Goal: Information Seeking & Learning: Learn about a topic

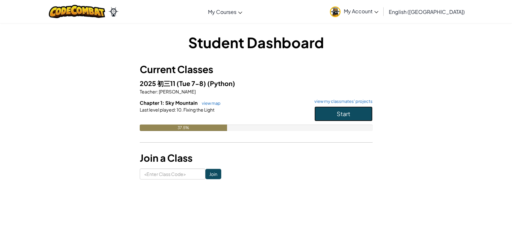
click at [352, 113] on button "Start" at bounding box center [344, 113] width 58 height 15
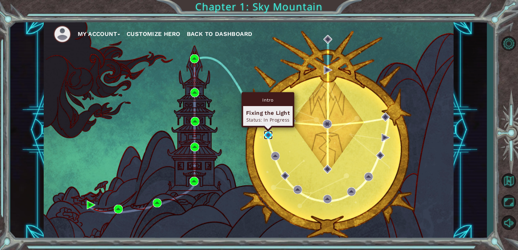
click at [266, 138] on img at bounding box center [268, 135] width 9 height 9
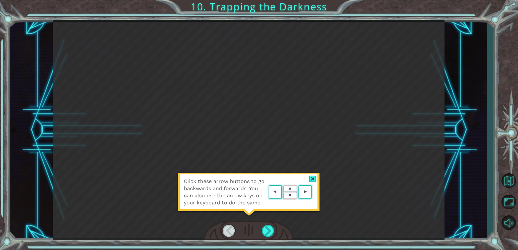
click at [313, 192] on area at bounding box center [313, 192] width 0 height 0
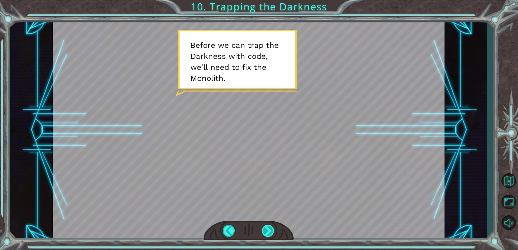
click at [269, 230] on div at bounding box center [268, 231] width 13 height 12
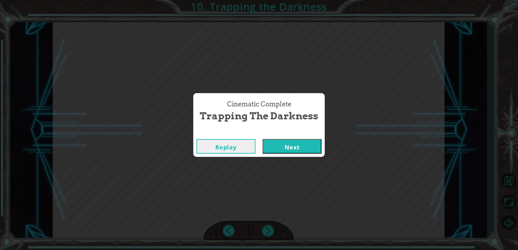
click at [305, 150] on button "Next" at bounding box center [291, 146] width 59 height 15
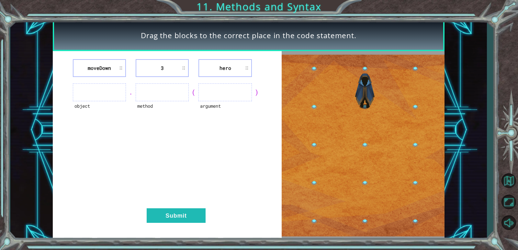
click at [172, 70] on li "3" at bounding box center [162, 68] width 53 height 18
click at [164, 69] on li "3" at bounding box center [162, 68] width 53 height 18
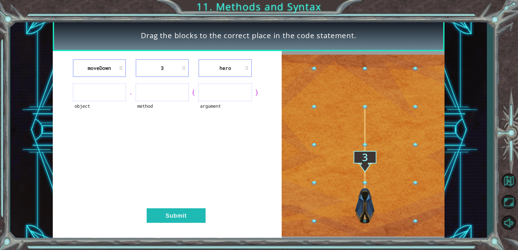
click at [184, 67] on li "3" at bounding box center [162, 68] width 53 height 18
click at [183, 69] on li "3" at bounding box center [162, 68] width 53 height 18
click at [176, 90] on ul at bounding box center [162, 93] width 53 height 18
click at [213, 96] on ul at bounding box center [224, 93] width 53 height 18
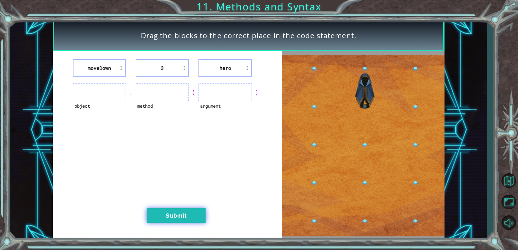
click at [189, 210] on button "Submit" at bounding box center [176, 215] width 59 height 15
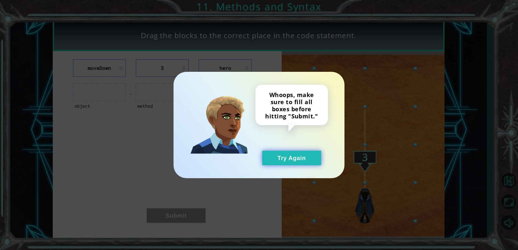
click at [283, 160] on button "Try Again" at bounding box center [291, 158] width 59 height 15
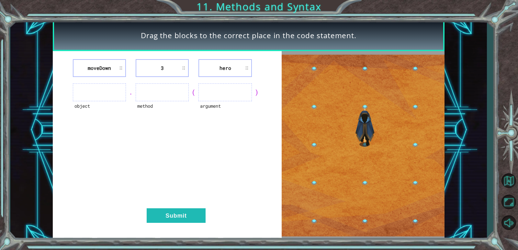
click at [116, 94] on ul at bounding box center [99, 93] width 53 height 18
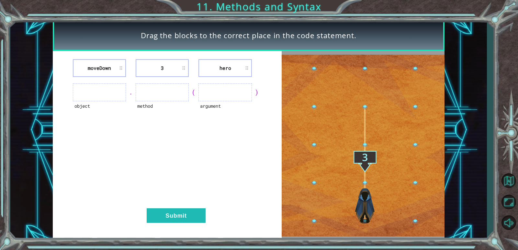
click at [114, 95] on ul at bounding box center [99, 93] width 53 height 18
click at [120, 70] on li "moveDown" at bounding box center [99, 68] width 53 height 18
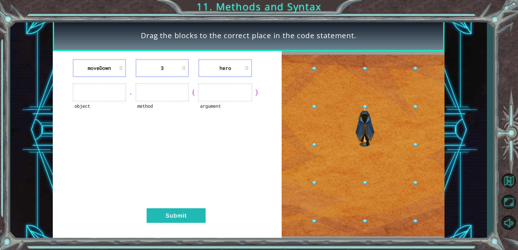
click at [100, 66] on li "moveDown" at bounding box center [99, 68] width 53 height 18
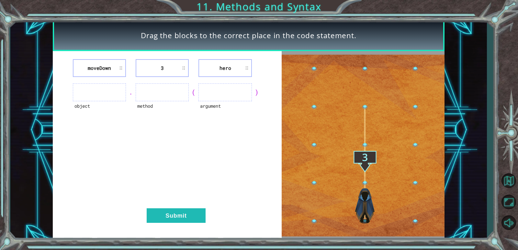
click at [100, 66] on li "moveDown" at bounding box center [99, 68] width 53 height 18
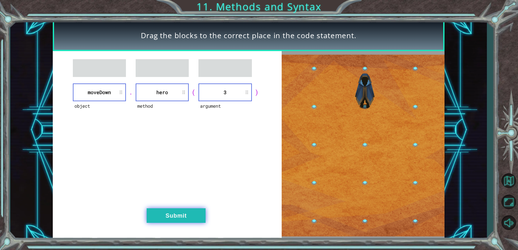
click at [176, 211] on button "Submit" at bounding box center [176, 215] width 59 height 15
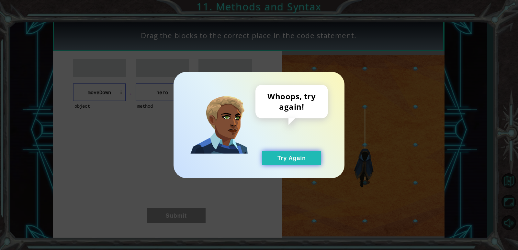
click at [285, 160] on button "Try Again" at bounding box center [291, 158] width 59 height 15
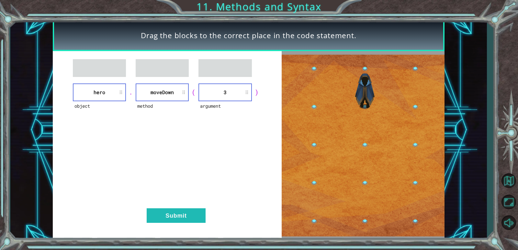
click at [229, 95] on li "3" at bounding box center [224, 93] width 53 height 18
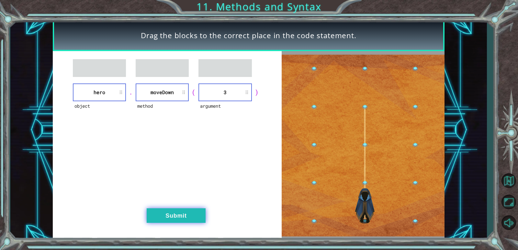
click at [185, 221] on button "Submit" at bounding box center [176, 215] width 59 height 15
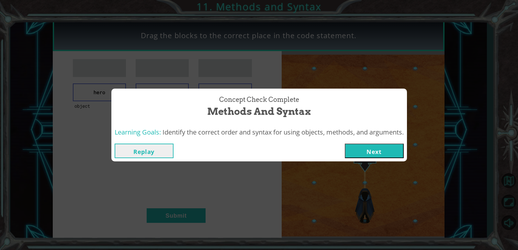
click at [368, 151] on button "Next" at bounding box center [374, 151] width 59 height 15
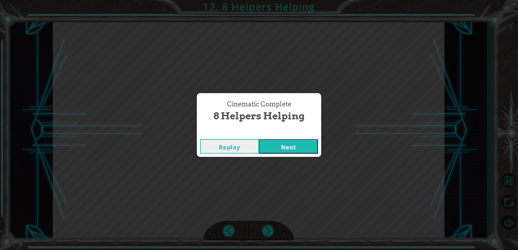
click at [283, 147] on button "Next" at bounding box center [288, 146] width 59 height 15
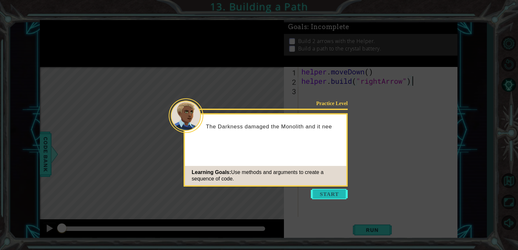
click at [323, 195] on button "Start" at bounding box center [329, 194] width 37 height 10
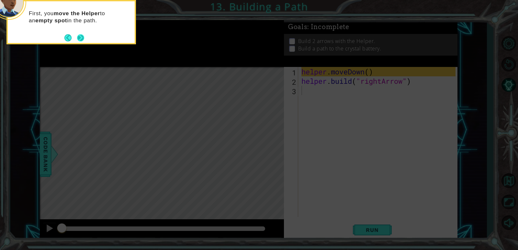
click at [79, 38] on button "Next" at bounding box center [80, 38] width 8 height 8
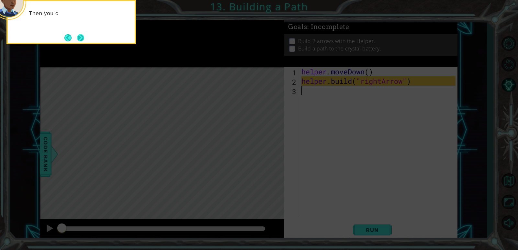
click at [82, 37] on button "Next" at bounding box center [80, 37] width 7 height 7
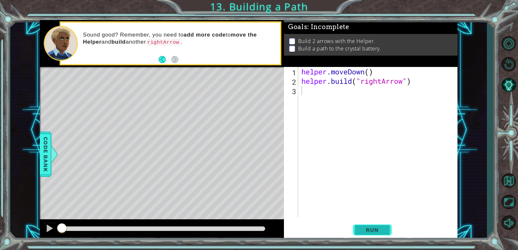
click at [375, 228] on span "Run" at bounding box center [372, 230] width 26 height 6
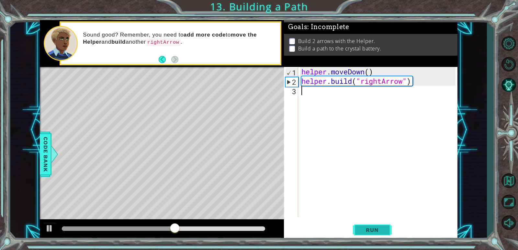
click at [362, 231] on span "Run" at bounding box center [372, 230] width 26 height 6
click at [299, 92] on div "1 2 3 helper . moveDown ( ) helper . build ( "rightArrow" ) ההההההההההההההההההה…" at bounding box center [370, 142] width 172 height 150
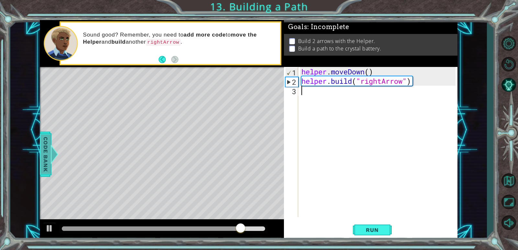
click at [42, 161] on span "Code Bank" at bounding box center [45, 154] width 10 height 39
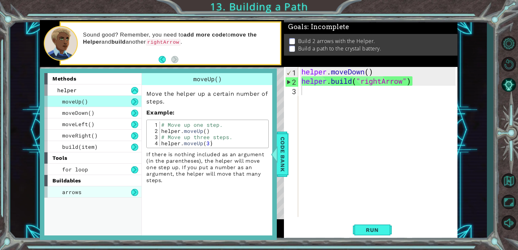
click at [97, 192] on div "arrows" at bounding box center [92, 191] width 97 height 11
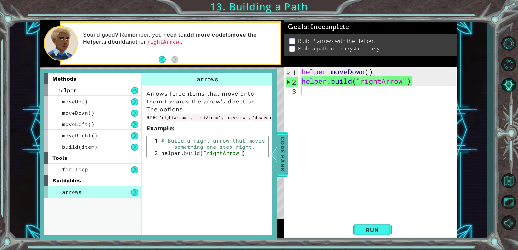
click at [278, 146] on span "Code Bank" at bounding box center [282, 154] width 10 height 39
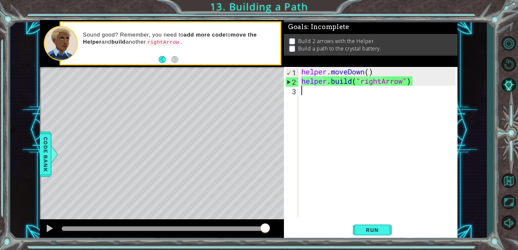
click at [318, 90] on div "helper . moveDown ( ) helper . build ( "rightArrow" )" at bounding box center [379, 151] width 159 height 169
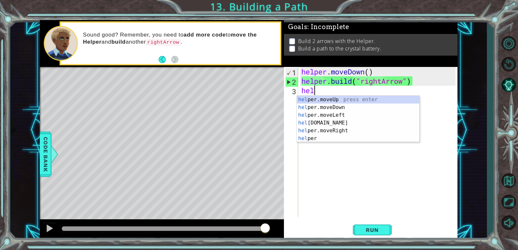
click at [316, 89] on div "helper . moveDown ( ) helper . build ( "rightArrow" ) hel" at bounding box center [379, 151] width 159 height 169
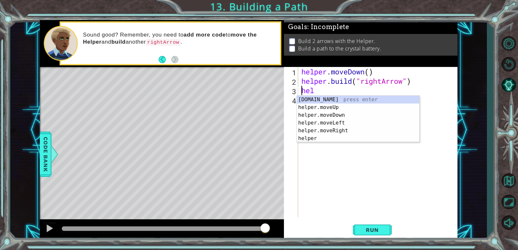
click at [314, 89] on div "helper . moveDown ( ) helper . build ( "rightArrow" ) hel" at bounding box center [379, 151] width 159 height 169
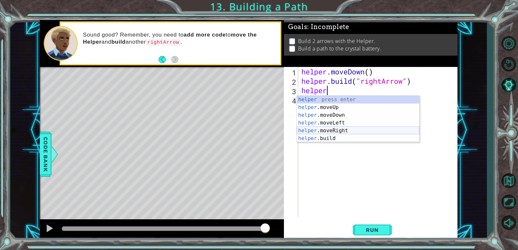
click at [340, 129] on div "helper press enter helper .moveUp press enter helper .moveDown press enter help…" at bounding box center [358, 127] width 122 height 62
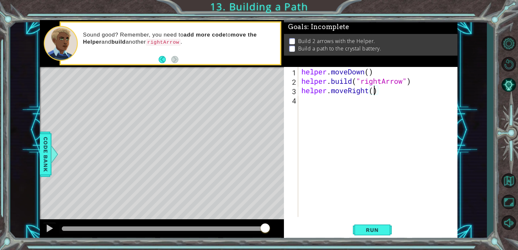
scroll to position [0, 3]
type textarea "helper.moveRight(3)"
click at [371, 232] on span "Run" at bounding box center [372, 230] width 26 height 6
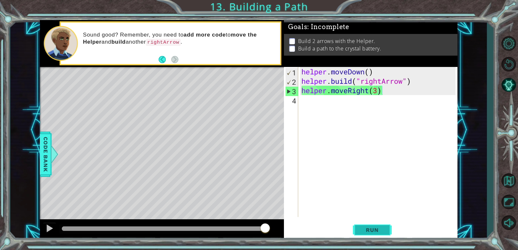
click at [374, 229] on span "Run" at bounding box center [372, 230] width 26 height 6
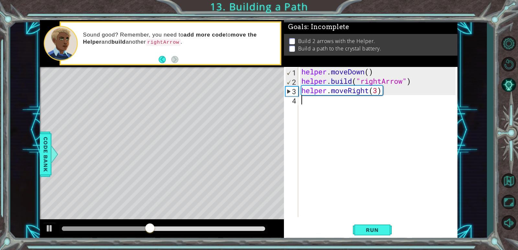
click at [316, 104] on div "helper . moveDown ( ) helper . build ( "rightArrow" ) helper . moveRight ( 3 )" at bounding box center [379, 151] width 159 height 169
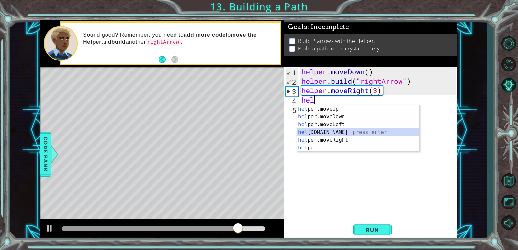
click at [326, 132] on div "hel per.moveUp press enter hel per.moveDown press enter hel per.moveLeft press …" at bounding box center [358, 136] width 122 height 62
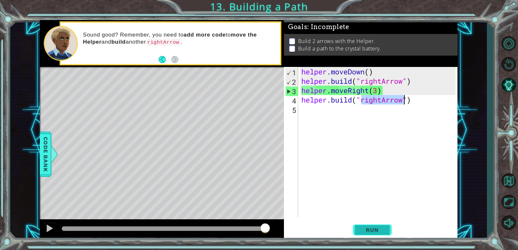
type textarea "[DOMAIN_NAME]("rightArrow")"
click at [374, 232] on span "Run" at bounding box center [372, 230] width 26 height 6
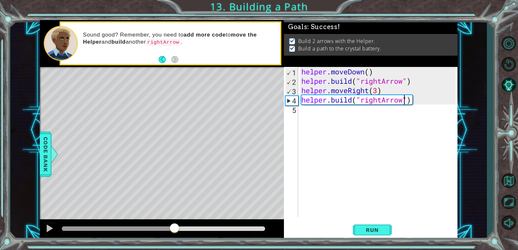
drag, startPoint x: 96, startPoint y: 229, endPoint x: 175, endPoint y: 238, distance: 79.2
click at [175, 238] on div at bounding box center [162, 229] width 244 height 21
click at [308, 113] on div "helper . moveDown ( ) helper . build ( "rightArrow" ) helper . moveRight ( 3 ) …" at bounding box center [379, 151] width 159 height 169
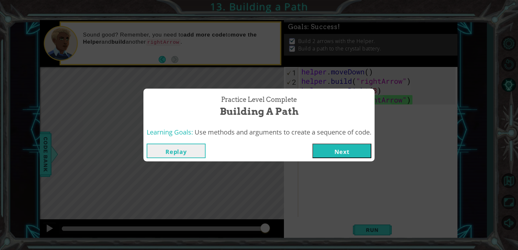
click at [349, 147] on button "Next" at bounding box center [341, 151] width 59 height 15
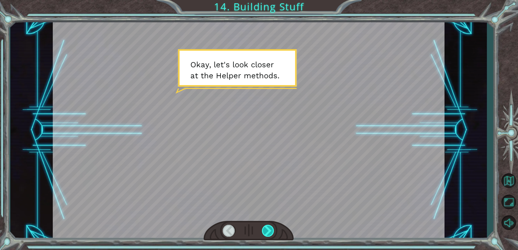
click at [269, 231] on div at bounding box center [268, 231] width 13 height 12
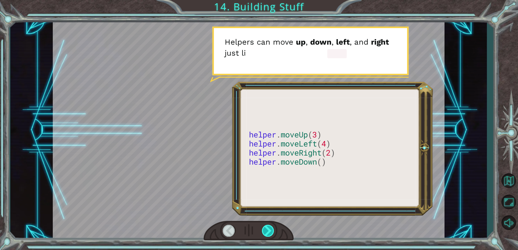
click at [269, 231] on div at bounding box center [268, 231] width 13 height 12
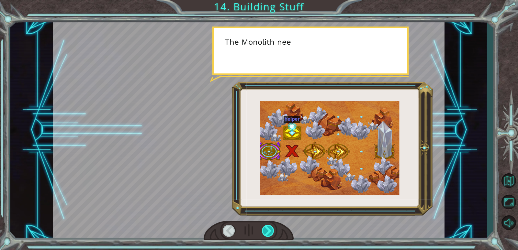
click at [269, 231] on div at bounding box center [268, 231] width 13 height 12
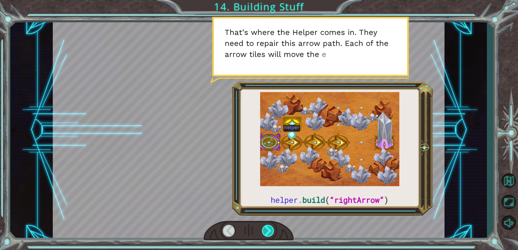
click at [269, 231] on div at bounding box center [268, 231] width 13 height 12
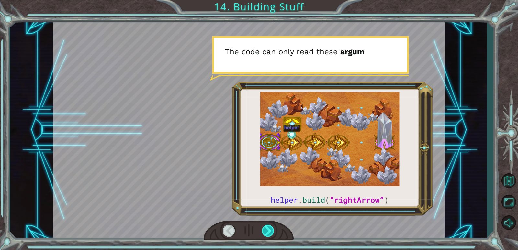
click at [269, 231] on div at bounding box center [268, 231] width 13 height 12
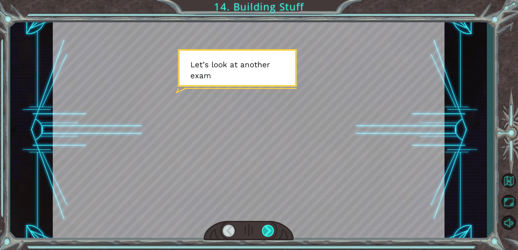
click at [269, 231] on div at bounding box center [268, 231] width 13 height 12
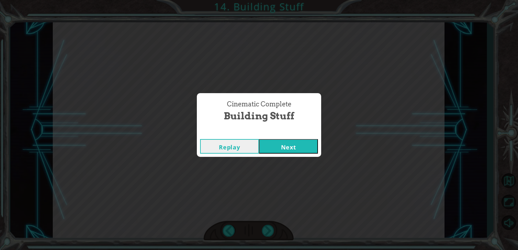
click at [281, 146] on button "Next" at bounding box center [288, 146] width 59 height 15
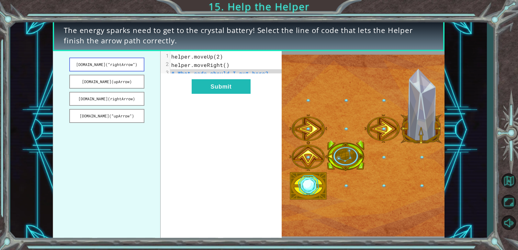
drag, startPoint x: 105, startPoint y: 67, endPoint x: 95, endPoint y: 63, distance: 11.2
click at [179, 69] on div "[DOMAIN_NAME](“rightArrow”) [DOMAIN_NAME](upArrow) [DOMAIN_NAME](rightArrow) [D…" at bounding box center [167, 145] width 229 height 189
click at [95, 63] on button "[DOMAIN_NAME](“rightArrow”)" at bounding box center [106, 65] width 75 height 14
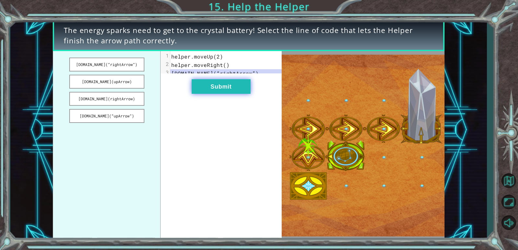
click at [214, 93] on button "Submit" at bounding box center [221, 86] width 59 height 15
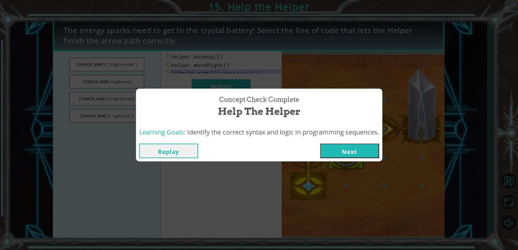
click at [341, 153] on button "Next" at bounding box center [349, 151] width 59 height 15
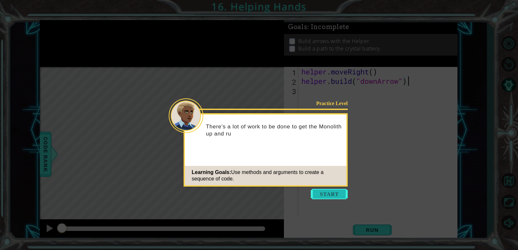
click at [328, 192] on button "Start" at bounding box center [329, 194] width 37 height 10
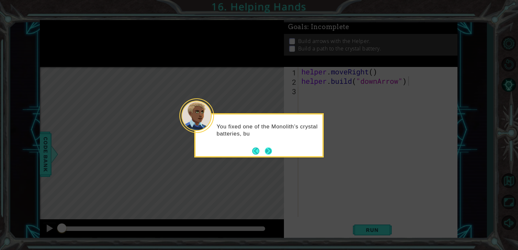
click at [269, 151] on button "Next" at bounding box center [268, 151] width 9 height 9
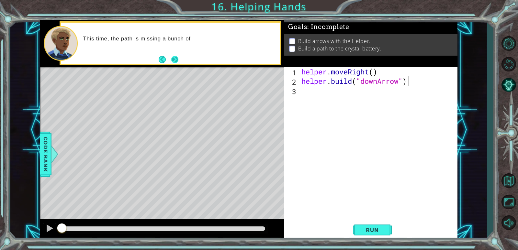
click at [175, 54] on div "This time, the path is missing a bunch of" at bounding box center [170, 43] width 219 height 41
click at [176, 59] on button "Next" at bounding box center [175, 60] width 10 height 10
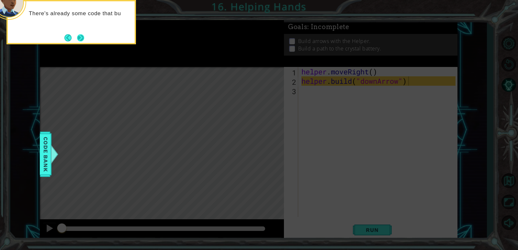
click at [81, 37] on button "Next" at bounding box center [81, 38] width 10 height 10
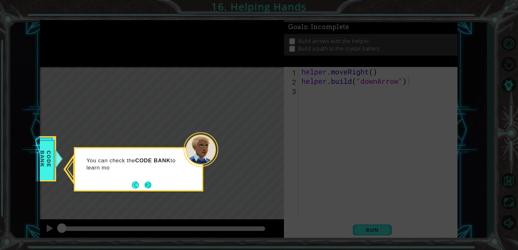
click at [150, 181] on button "Next" at bounding box center [148, 185] width 10 height 10
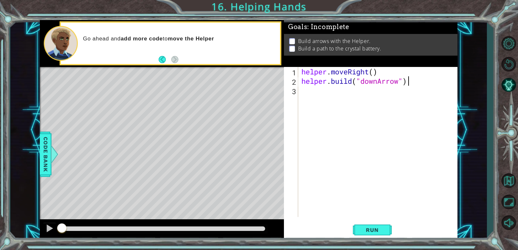
click at [387, 142] on div "helper . moveRight ( ) helper . build ( "downArrow" )" at bounding box center [379, 151] width 159 height 169
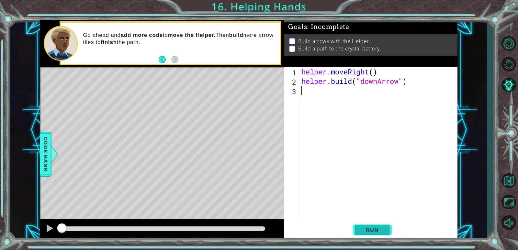
click at [379, 227] on button "Run" at bounding box center [372, 230] width 39 height 17
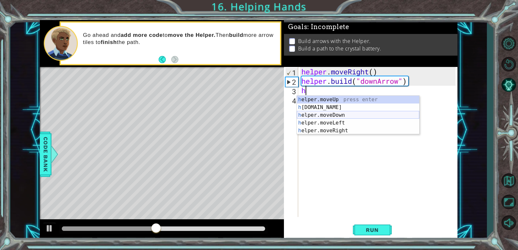
click at [336, 117] on div "h elper.moveUp press enter h [DOMAIN_NAME] press enter h elper.moveDown press e…" at bounding box center [358, 123] width 122 height 54
type textarea "helper.moveDown(1)"
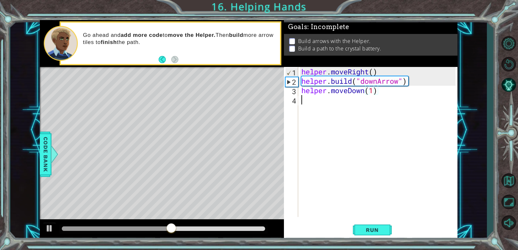
click at [304, 105] on div "helper . moveRight ( ) helper . build ( "downArrow" ) helper . moveDown ( 1 )" at bounding box center [379, 151] width 159 height 169
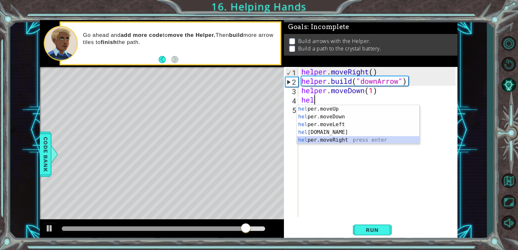
click at [343, 141] on div "hel per.moveUp press enter hel per.moveDown press enter hel per.moveLeft press …" at bounding box center [358, 132] width 122 height 54
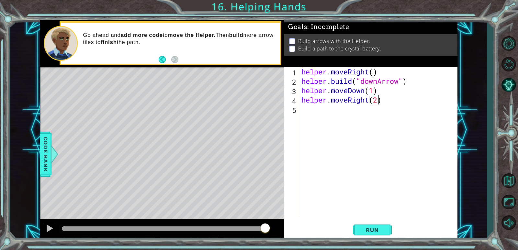
scroll to position [0, 3]
click at [375, 224] on button "Run" at bounding box center [372, 230] width 39 height 17
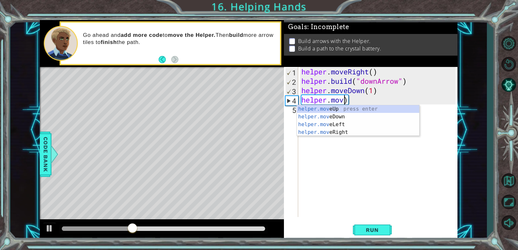
scroll to position [0, 1]
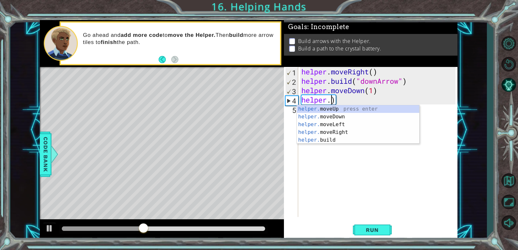
click at [368, 101] on div "helper . moveRight ( ) helper . build ( "downArrow" ) helper . moveDown ( 1 ) h…" at bounding box center [379, 151] width 159 height 169
click at [338, 140] on div "helper. moveUp press enter helper. moveDown press enter helper. moveLeft press …" at bounding box center [358, 132] width 122 height 54
type textarea "[DOMAIN_NAME]("rightArrow")"
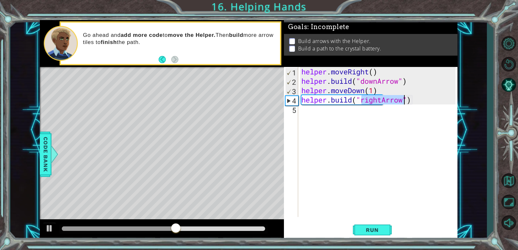
click at [309, 113] on div "helper . moveRight ( ) helper . build ( "downArrow" ) helper . moveDown ( 1 ) h…" at bounding box center [379, 151] width 159 height 169
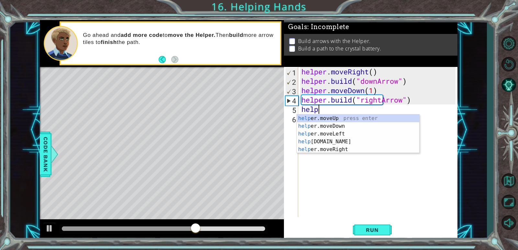
scroll to position [0, 1]
click at [338, 142] on div "helper .moveUp press enter helper .moveDown press enter helper .moveLeft press …" at bounding box center [358, 142] width 122 height 54
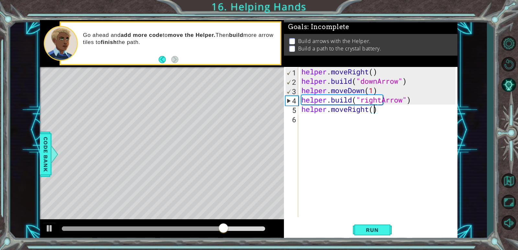
type textarea "helper.moveRight(2)"
click at [369, 232] on span "Run" at bounding box center [372, 230] width 26 height 6
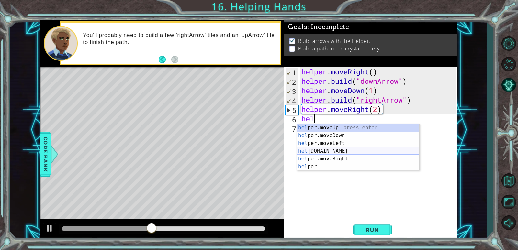
click at [334, 153] on div "hel per.moveUp press enter hel per.moveDown press enter hel per.moveLeft press …" at bounding box center [358, 155] width 122 height 62
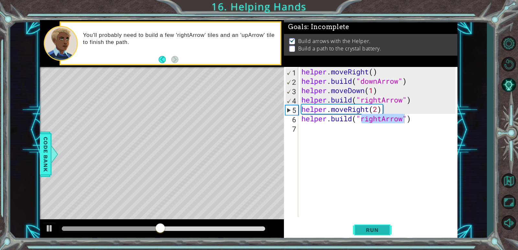
click at [376, 232] on span "Run" at bounding box center [372, 230] width 26 height 6
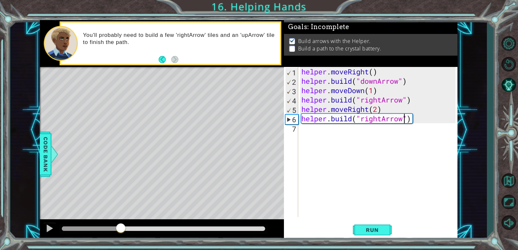
drag, startPoint x: 71, startPoint y: 225, endPoint x: 121, endPoint y: 240, distance: 52.0
click at [121, 240] on div at bounding box center [162, 229] width 244 height 21
click at [379, 107] on div "helper . moveRight ( ) helper . build ( "downArrow" ) helper . moveDown ( 1 ) h…" at bounding box center [379, 151] width 159 height 169
type textarea "helper.moveRight(1)"
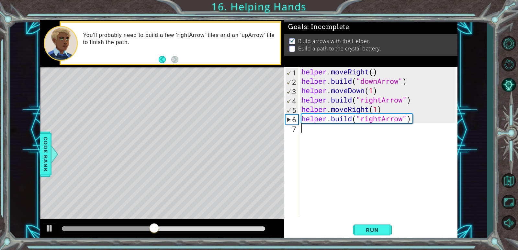
click at [307, 136] on div "helper . moveRight ( ) helper . build ( "downArrow" ) helper . moveDown ( 1 ) h…" at bounding box center [379, 151] width 159 height 169
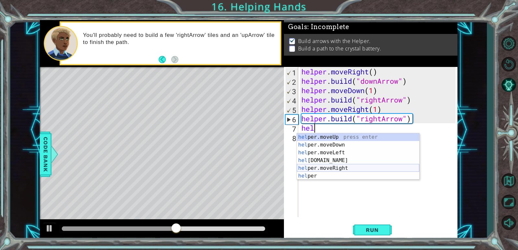
click at [336, 166] on div "hel per.moveUp press enter hel per.moveDown press enter hel per.moveLeft press …" at bounding box center [358, 164] width 122 height 62
type textarea "helper.moveRight(1)"
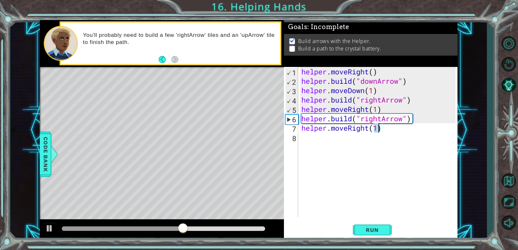
click at [311, 148] on div "helper . moveRight ( ) helper . build ( "downArrow" ) helper . moveDown ( 1 ) h…" at bounding box center [379, 151] width 159 height 169
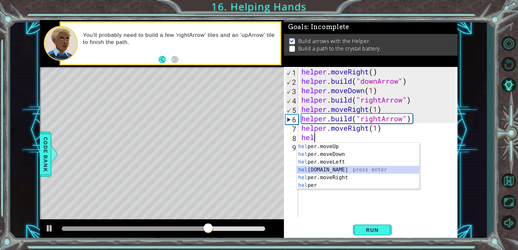
click at [334, 171] on div "hel per.moveUp press enter hel per.moveDown press enter hel per.moveLeft press …" at bounding box center [358, 174] width 122 height 62
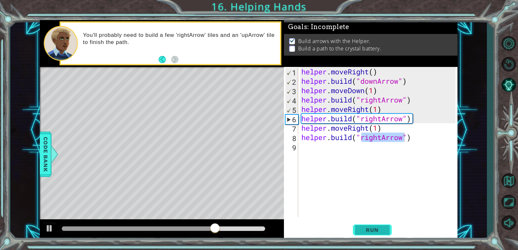
click at [378, 231] on span "Run" at bounding box center [372, 230] width 26 height 6
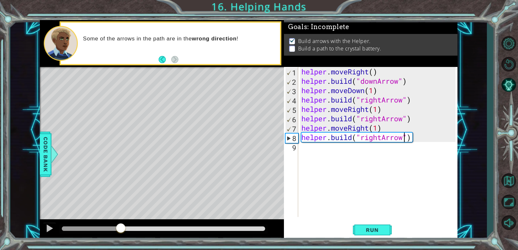
drag, startPoint x: 75, startPoint y: 229, endPoint x: 121, endPoint y: 233, distance: 45.8
click at [121, 233] on div at bounding box center [121, 229] width 12 height 12
click at [380, 137] on div "helper . moveRight ( ) helper . build ( "downArrow" ) helper . moveDown ( 1 ) h…" at bounding box center [379, 151] width 159 height 169
click at [382, 137] on div "helper . moveRight ( ) helper . build ( "downArrow" ) helper . moveDown ( 1 ) h…" at bounding box center [379, 151] width 159 height 169
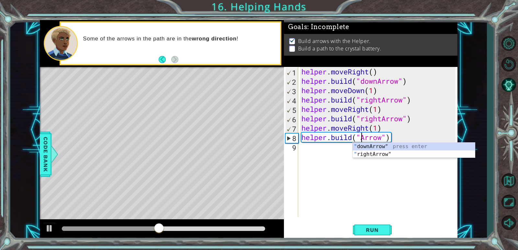
scroll to position [0, 3]
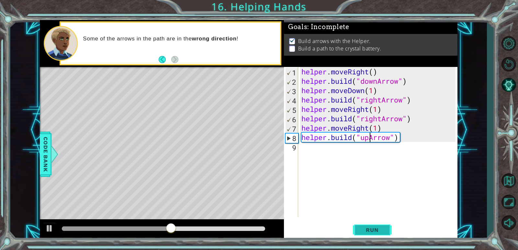
type textarea "[DOMAIN_NAME]("upArrow")"
click at [367, 230] on span "Run" at bounding box center [372, 230] width 26 height 6
drag, startPoint x: 76, startPoint y: 227, endPoint x: 163, endPoint y: 229, distance: 87.4
click at [163, 229] on div at bounding box center [164, 229] width 12 height 12
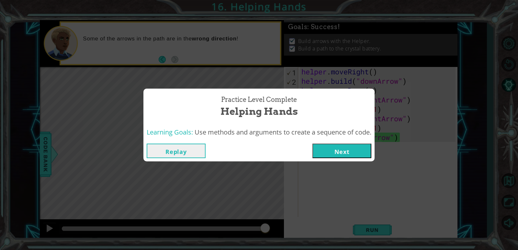
click at [350, 152] on button "Next" at bounding box center [341, 151] width 59 height 15
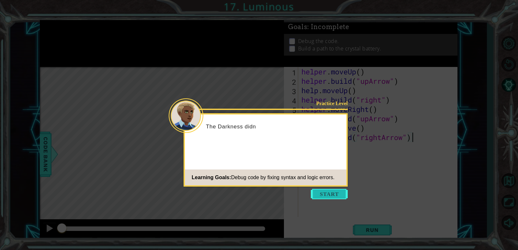
click at [328, 196] on button "Start" at bounding box center [329, 194] width 37 height 10
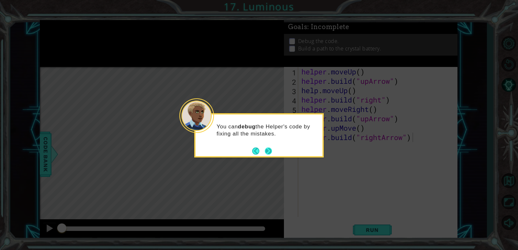
click at [271, 148] on button "Next" at bounding box center [268, 151] width 10 height 10
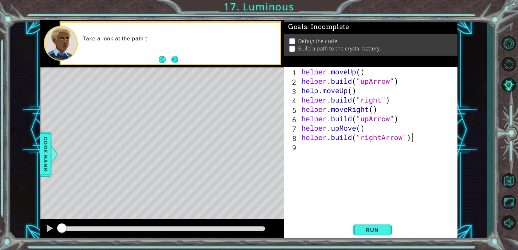
click at [170, 59] on button "Next" at bounding box center [175, 60] width 10 height 10
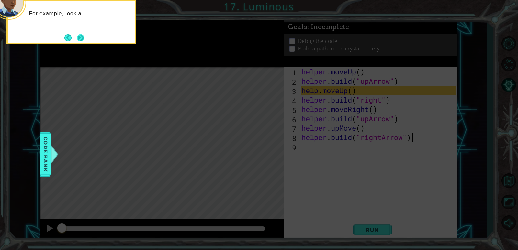
click at [80, 40] on button "Next" at bounding box center [81, 38] width 8 height 8
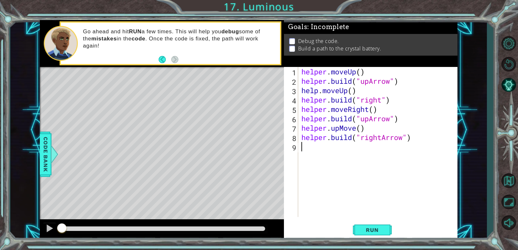
click at [312, 153] on div "helper . moveUp ( ) helper . build ( "upArrow" ) help . moveUp ( ) helper . bui…" at bounding box center [379, 151] width 159 height 169
click at [380, 225] on button "Run" at bounding box center [372, 230] width 39 height 17
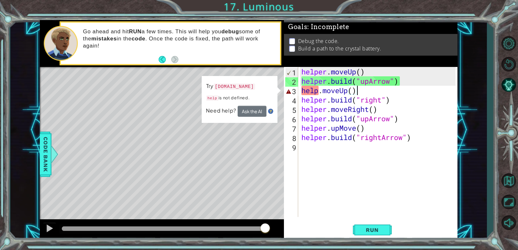
click at [367, 88] on div "helper . moveUp ( ) helper . build ( "upArrow" ) help . moveUp ( ) helper . bui…" at bounding box center [379, 151] width 159 height 169
click at [319, 93] on div "helper . moveUp ( ) helper . build ( "upArrow" ) help . moveUp ( ) helper . bui…" at bounding box center [379, 151] width 159 height 169
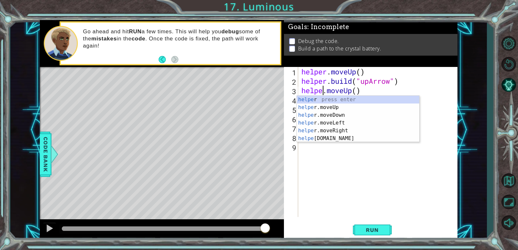
scroll to position [0, 1]
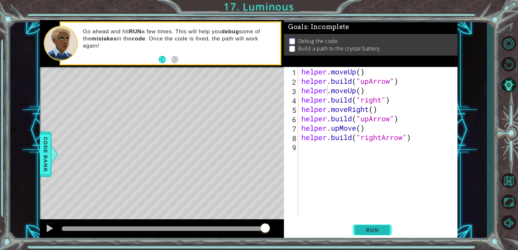
click at [378, 233] on span "Run" at bounding box center [372, 230] width 26 height 6
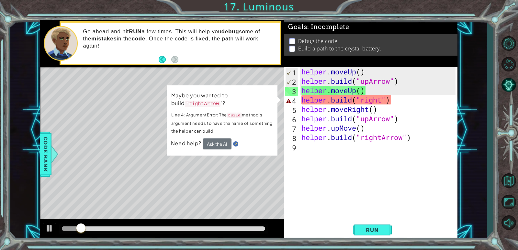
click at [382, 101] on div "helper . moveUp ( ) helper . build ( "upArrow" ) helper . moveUp ( ) helper . b…" at bounding box center [379, 151] width 159 height 169
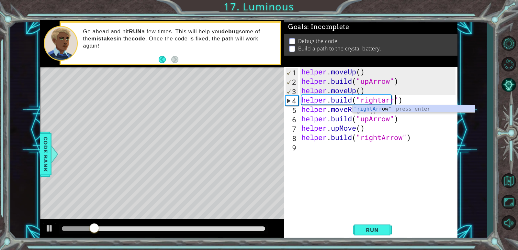
scroll to position [0, 4]
click at [392, 108] on div ""rightArro w" press enter" at bounding box center [413, 116] width 122 height 23
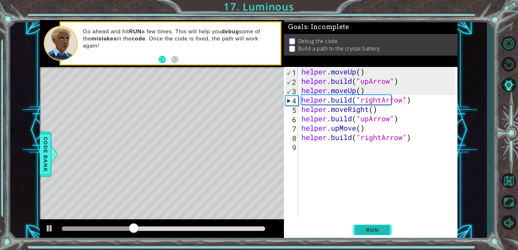
click at [363, 228] on span "Run" at bounding box center [372, 230] width 26 height 6
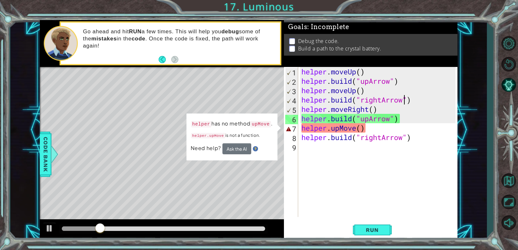
click at [339, 130] on div "helper . moveUp ( ) helper . build ( "upArrow" ) helper . moveUp ( ) helper . b…" at bounding box center [379, 151] width 159 height 169
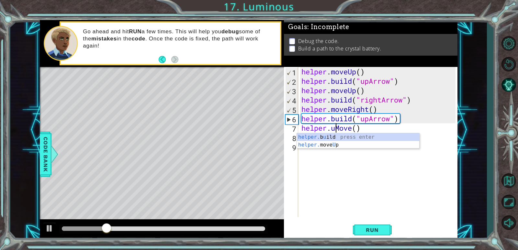
scroll to position [0, 2]
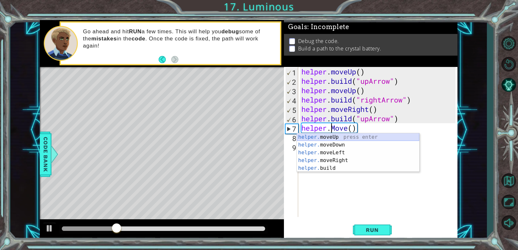
click at [333, 136] on div "helper. moveUp press enter helper. moveDown press enter helper. moveLeft press …" at bounding box center [358, 160] width 122 height 54
type textarea "helper.moveUp(1)"
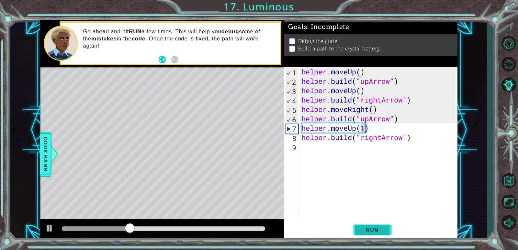
click at [371, 231] on span "Run" at bounding box center [372, 230] width 26 height 6
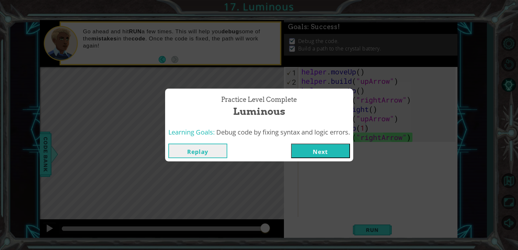
drag, startPoint x: 295, startPoint y: 151, endPoint x: 299, endPoint y: 151, distance: 4.6
click at [299, 151] on button "Next" at bounding box center [320, 151] width 59 height 15
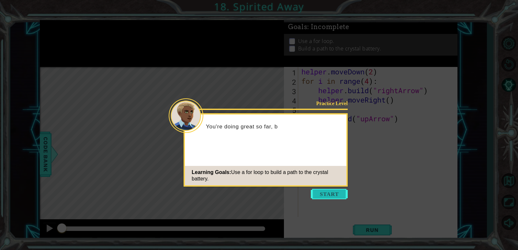
click at [328, 195] on button "Start" at bounding box center [329, 194] width 37 height 10
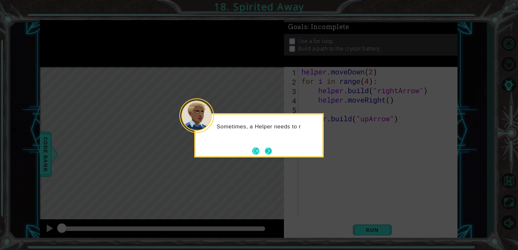
click at [265, 151] on button "Next" at bounding box center [268, 151] width 9 height 9
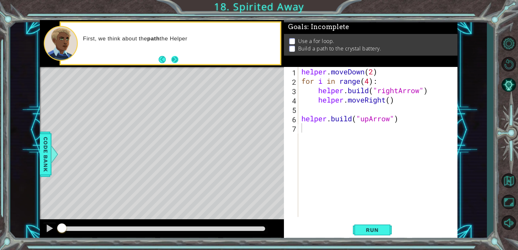
click at [180, 61] on button "Next" at bounding box center [174, 59] width 11 height 11
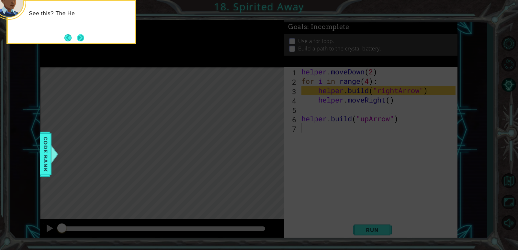
click at [82, 39] on button "Next" at bounding box center [80, 37] width 11 height 11
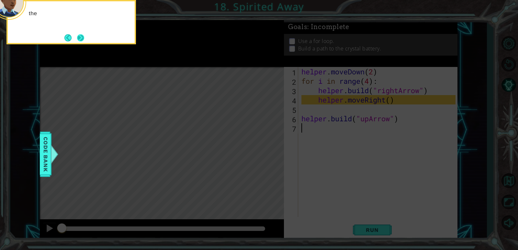
click at [82, 39] on button "Next" at bounding box center [80, 38] width 12 height 12
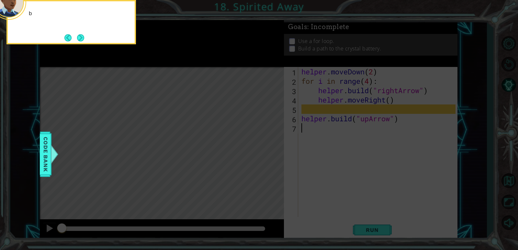
click at [82, 39] on button "Next" at bounding box center [81, 38] width 10 height 10
click at [82, 39] on button "Next" at bounding box center [81, 38] width 8 height 8
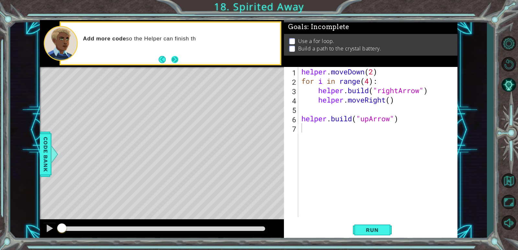
click at [175, 59] on button "Next" at bounding box center [175, 59] width 11 height 11
click at [320, 90] on div "helper . moveDown ( 2 ) for i in range ( 4 ) : helper . build ( "rightArrow" ) …" at bounding box center [379, 151] width 159 height 169
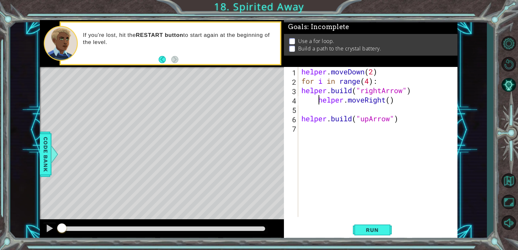
click at [318, 102] on div "helper . moveDown ( 2 ) for i in range ( 4 ) : helper . build ( "rightArrow" ) …" at bounding box center [379, 151] width 159 height 169
click at [303, 121] on div "helper . moveDown ( 2 ) for i in range ( 4 ) : helper . build ( "rightArrow" ) …" at bounding box center [379, 151] width 159 height 169
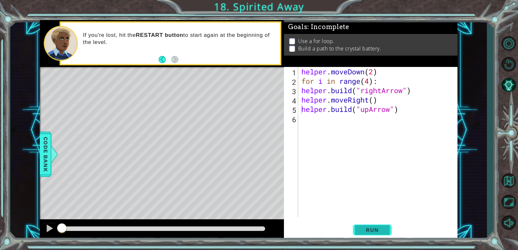
click at [381, 229] on span "Run" at bounding box center [372, 230] width 26 height 6
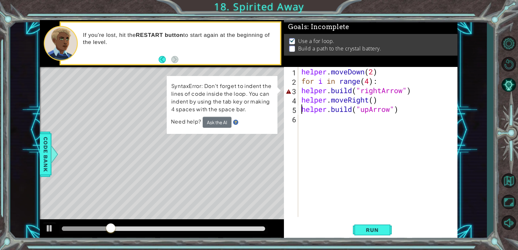
click at [419, 90] on div "helper . moveDown ( 2 ) for i in range ( 4 ) : helper . build ( "rightArrow" ) …" at bounding box center [379, 151] width 159 height 169
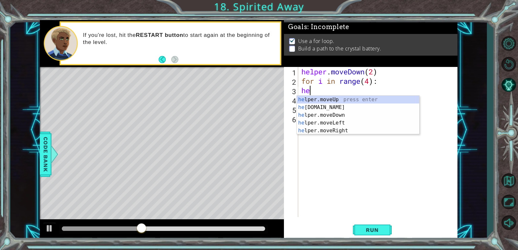
type textarea "h"
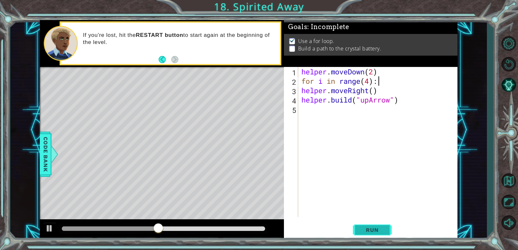
click at [365, 230] on span "Run" at bounding box center [372, 230] width 26 height 6
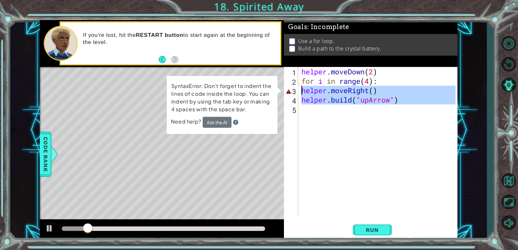
drag, startPoint x: 301, startPoint y: 106, endPoint x: 301, endPoint y: 91, distance: 14.6
click at [301, 91] on div "helper . moveDown ( 2 ) for i in range ( 4 ) : helper . moveRight ( ) helper . …" at bounding box center [379, 151] width 159 height 169
type textarea "helper.moveRight() [DOMAIN_NAME]("upArrow")"
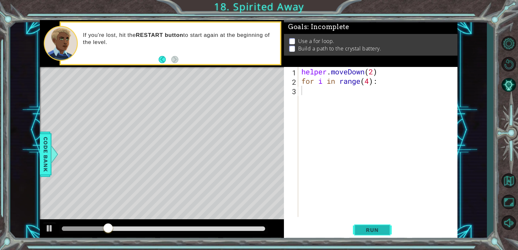
click at [374, 231] on span "Run" at bounding box center [372, 230] width 26 height 6
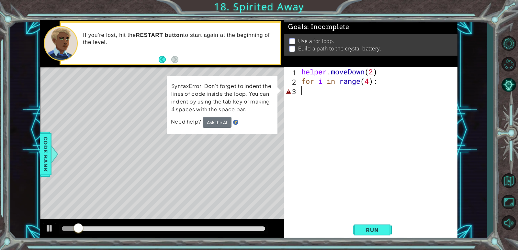
click at [374, 140] on div "helper . moveDown ( 2 ) for i in range ( 4 ) :" at bounding box center [379, 151] width 159 height 169
drag, startPoint x: 323, startPoint y: 97, endPoint x: 323, endPoint y: 91, distance: 5.8
click at [323, 97] on div "helper . moveDown ( 2 ) for i in range ( 4 ) :" at bounding box center [379, 151] width 159 height 169
click at [323, 91] on div "helper . moveDown ( 2 ) for i in range ( 4 ) :" at bounding box center [379, 151] width 159 height 169
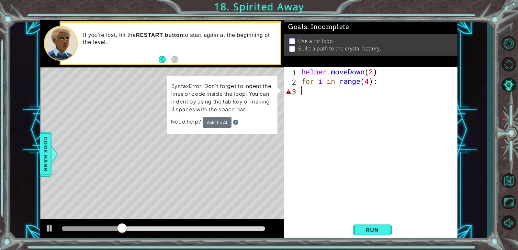
click at [335, 72] on div "helper . moveDown ( 2 ) for i in range ( 4 ) :" at bounding box center [379, 151] width 159 height 169
click at [344, 80] on div "helper . moveDown ( 2 ) for i in range ( 4 ) :" at bounding box center [379, 151] width 159 height 169
click at [378, 82] on div "helper . moveDown ( 2 ) for i in range ( 4 ) :" at bounding box center [379, 151] width 159 height 169
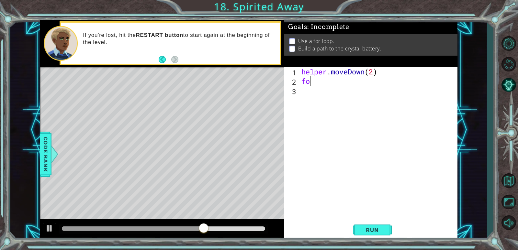
type textarea "f"
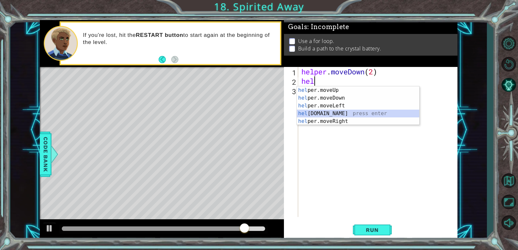
click at [336, 111] on div "hel per.moveUp press enter hel per.moveDown press enter hel per.moveLeft press …" at bounding box center [358, 113] width 122 height 54
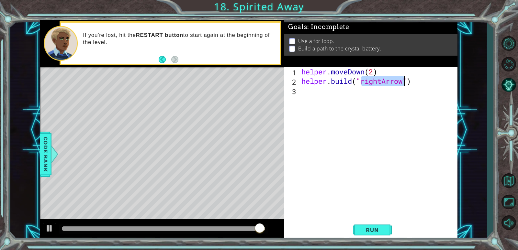
click at [383, 81] on div "helper . moveDown ( 2 ) helper . build ( "rightArrow" )" at bounding box center [377, 142] width 155 height 150
click at [372, 72] on div "helper . moveDown ( 2 ) helper . build ( "downArrow" )" at bounding box center [379, 151] width 159 height 169
click at [374, 72] on div "helper . moveDown ( 2 ) helper . build ( "downArrow" )" at bounding box center [379, 151] width 159 height 169
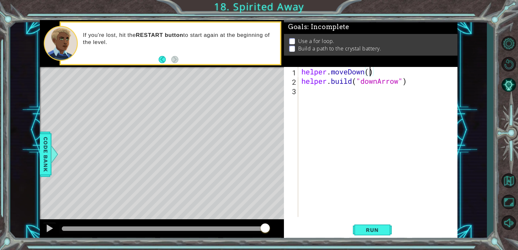
type textarea "helper.moveDown(1)"
click at [320, 94] on div "helper . moveDown ( 1 ) helper . build ( "downArrow" )" at bounding box center [379, 151] width 159 height 169
drag, startPoint x: 301, startPoint y: 79, endPoint x: 419, endPoint y: 82, distance: 118.5
click at [419, 82] on div "helper . moveDown ( 1 ) helper . build ( "downArrow" )" at bounding box center [379, 151] width 159 height 169
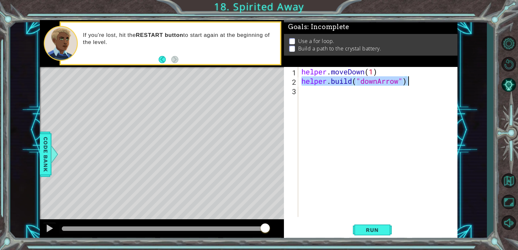
type textarea "[DOMAIN_NAME]("downArrow")"
click at [408, 101] on div "helper . moveDown ( 1 ) helper . build ( "downArrow" )" at bounding box center [379, 151] width 159 height 169
click at [443, 144] on div "helper . moveDown ( 1 ) helper . build ( "downArrow" )" at bounding box center [379, 151] width 159 height 169
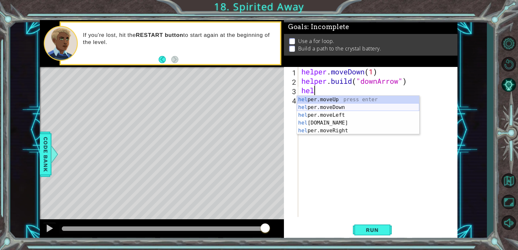
click at [334, 106] on div "hel per.moveUp press enter hel per.moveDown press enter hel per.moveLeft press …" at bounding box center [358, 123] width 122 height 54
type textarea "helper.moveDown(1)"
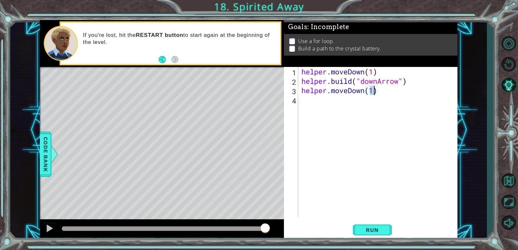
click at [314, 103] on div "helper . moveDown ( 1 ) helper . build ( "downArrow" ) helper . moveDown ( 1 )" at bounding box center [379, 151] width 159 height 169
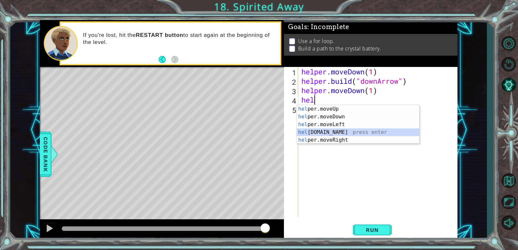
click at [334, 131] on div "hel per.moveUp press enter hel per.moveDown press enter hel per.moveLeft press …" at bounding box center [358, 132] width 122 height 54
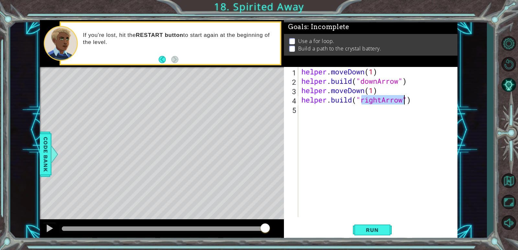
click at [382, 99] on div "helper . moveDown ( 1 ) helper . build ( "downArrow" ) helper . moveDown ( 1 ) …" at bounding box center [377, 142] width 155 height 150
click at [366, 227] on span "Run" at bounding box center [372, 230] width 26 height 6
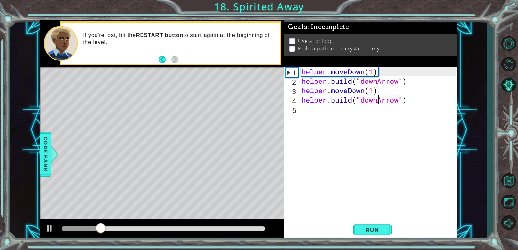
click at [374, 91] on div "helper . moveDown ( 1 ) helper . build ( "downArrow" ) helper . moveDown ( 1 ) …" at bounding box center [379, 151] width 159 height 169
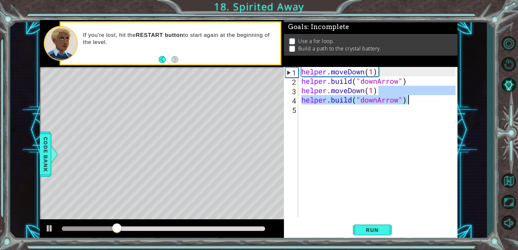
drag, startPoint x: 377, startPoint y: 91, endPoint x: 436, endPoint y: 103, distance: 59.9
click at [436, 103] on div "helper . moveDown ( 1 ) helper . build ( "downArrow" ) helper . moveDown ( 1 ) …" at bounding box center [379, 151] width 159 height 169
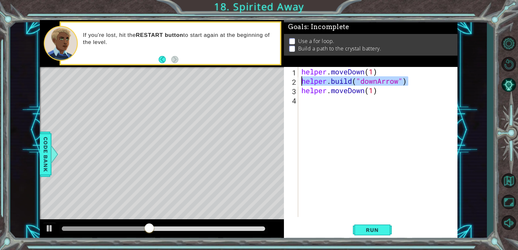
drag, startPoint x: 417, startPoint y: 85, endPoint x: 302, endPoint y: 82, distance: 114.6
click at [302, 82] on div "helper . moveDown ( 1 ) helper . build ( "downArrow" ) helper . moveDown ( 1 )" at bounding box center [379, 151] width 159 height 169
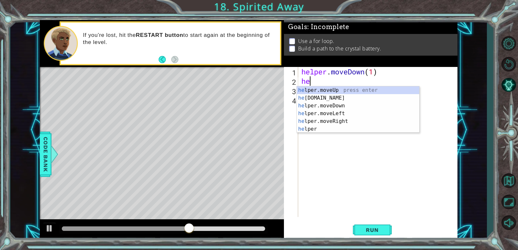
scroll to position [0, 0]
type textarea "h"
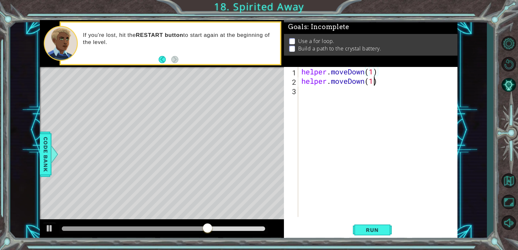
click at [374, 82] on div "helper . moveDown ( 1 ) helper . moveDown ( 1 )" at bounding box center [379, 151] width 159 height 169
drag, startPoint x: 382, startPoint y: 76, endPoint x: 299, endPoint y: 74, distance: 82.5
click at [299, 74] on div "helper.moveDown(2) 1 2 3 helper . moveDown ( 1 ) helper . moveDown ( 2 ) הההההה…" at bounding box center [370, 142] width 172 height 150
type textarea "helper.moveDown(1)"
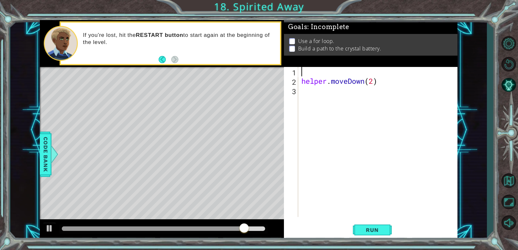
scroll to position [0, 0]
click at [302, 82] on div "helper . moveDown ( 2 )" at bounding box center [379, 151] width 159 height 169
type textarea "helper.moveDown(2)"
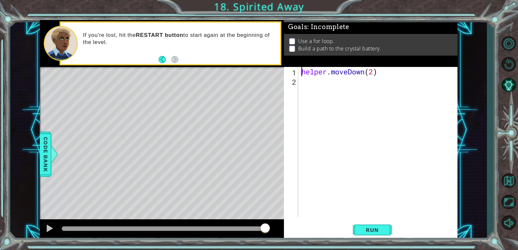
click at [301, 81] on div "helper . moveDown ( 2 )" at bounding box center [379, 151] width 159 height 169
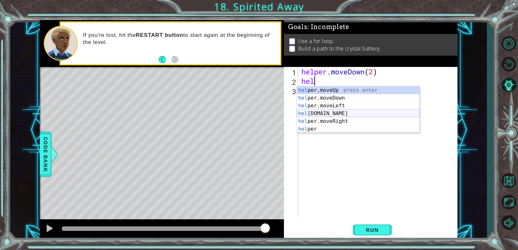
click at [333, 112] on div "hel per.moveUp press enter hel per.moveDown press enter hel per.moveLeft press …" at bounding box center [358, 117] width 122 height 62
type textarea "[DOMAIN_NAME]("rightArrow")"
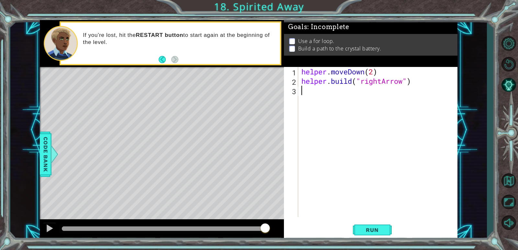
click at [324, 97] on div "helper . moveDown ( 2 ) helper . build ( "rightArrow" )" at bounding box center [379, 151] width 159 height 169
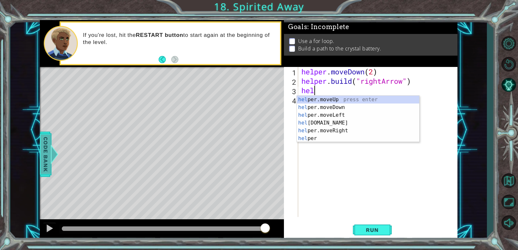
type textarea "hel"
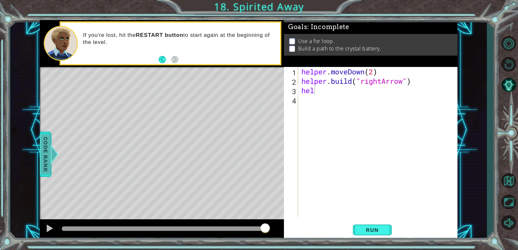
click at [45, 150] on span "Code Bank" at bounding box center [45, 154] width 10 height 39
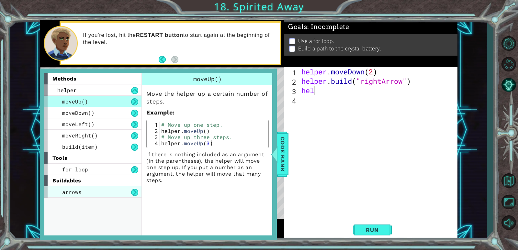
click at [88, 192] on div "arrows" at bounding box center [92, 191] width 97 height 11
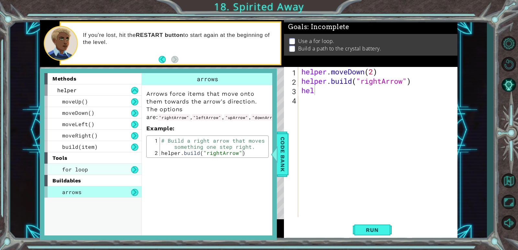
click at [119, 167] on div "for loop" at bounding box center [92, 169] width 97 height 11
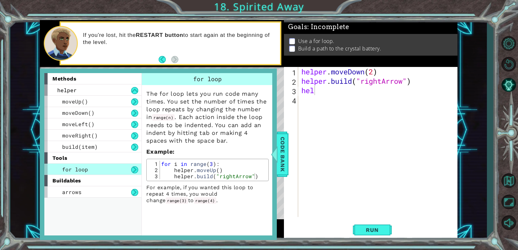
type textarea "for i in range(3):"
drag, startPoint x: 161, startPoint y: 162, endPoint x: 216, endPoint y: 163, distance: 55.4
click at [216, 163] on div "for i in range ( 3 ) : helper . moveUp ( ) helper . build ( "rightArrow" )" at bounding box center [213, 176] width 107 height 31
click at [298, 98] on div "hel 1 2 3 4 helper . moveDown ( 2 ) helper . build ( "rightArrow" ) hel ההההההה…" at bounding box center [370, 142] width 172 height 150
click at [300, 98] on div "helper . moveDown ( 2 ) helper . build ( "rightArrow" ) hel" at bounding box center [379, 151] width 159 height 169
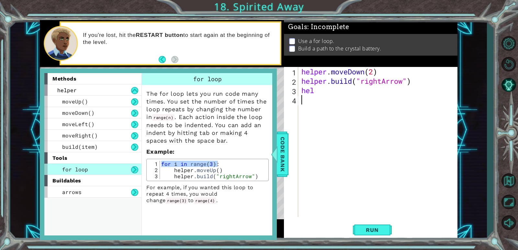
paste textarea "for i in range(3):"
click at [282, 157] on span "Code Bank" at bounding box center [282, 154] width 10 height 39
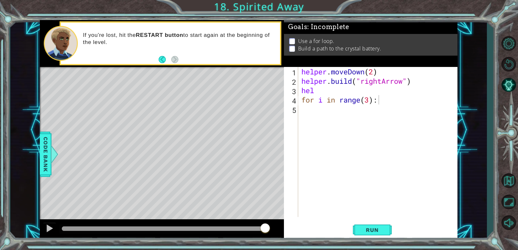
click at [318, 92] on div "helper . moveDown ( 2 ) helper . build ( "rightArrow" ) hel for i in range ( 3 …" at bounding box center [379, 151] width 159 height 169
type textarea "h"
click at [368, 89] on div "helper . moveDown ( 2 ) helper . build ( "rightArrow" ) for i in range ( 3 ) :" at bounding box center [379, 151] width 159 height 169
type textarea "for i in range(2):"
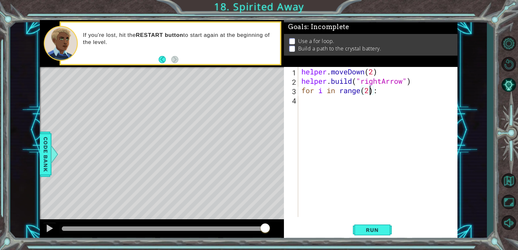
click at [315, 103] on div "helper . moveDown ( 2 ) helper . build ( "rightArrow" ) for i in range ( 2 ) :" at bounding box center [379, 151] width 159 height 169
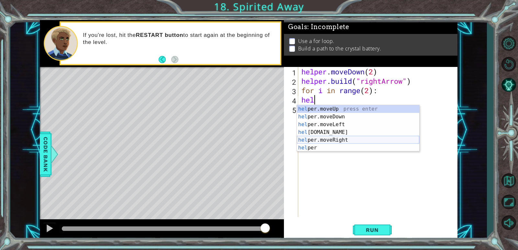
click at [339, 138] on div "hel per.moveUp press enter hel per.moveDown press enter hel per.moveLeft press …" at bounding box center [358, 136] width 122 height 62
type textarea "helper.moveRight(1)"
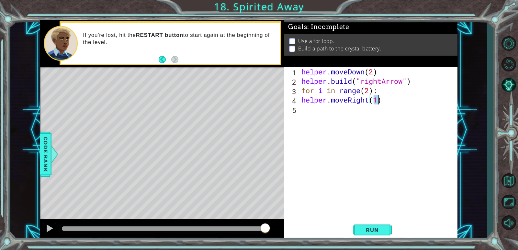
click at [306, 110] on div "helper . moveDown ( 2 ) helper . build ( "rightArrow" ) for i in range ( 2 ) : …" at bounding box center [379, 151] width 159 height 169
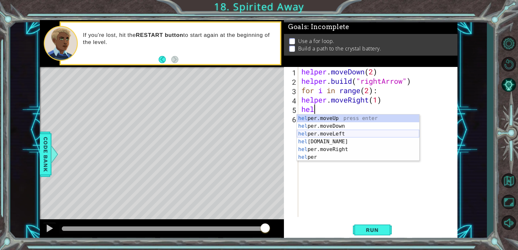
click at [332, 137] on div "hel per.moveUp press enter hel per.moveDown press enter hel per.moveLeft press …" at bounding box center [358, 146] width 122 height 62
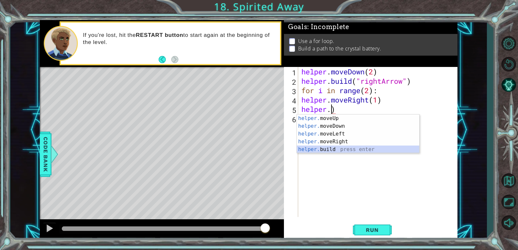
click at [342, 146] on div "helper. moveUp press enter helper. moveDown press enter helper. moveLeft press …" at bounding box center [358, 142] width 122 height 54
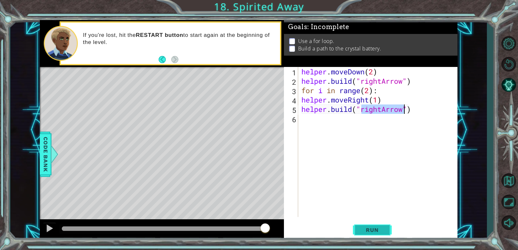
click at [378, 230] on span "Run" at bounding box center [372, 230] width 26 height 6
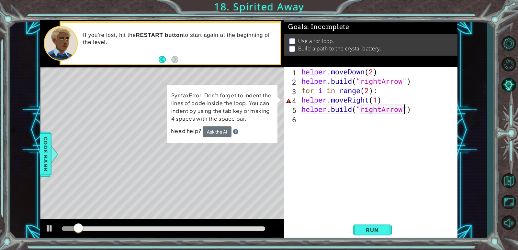
click at [377, 101] on div "helper . moveDown ( 2 ) helper . build ( "rightArrow" ) for i in range ( 2 ) : …" at bounding box center [379, 151] width 159 height 169
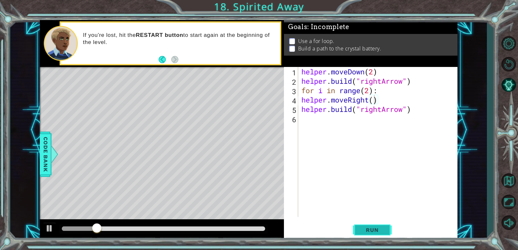
click at [375, 229] on span "Run" at bounding box center [372, 230] width 26 height 6
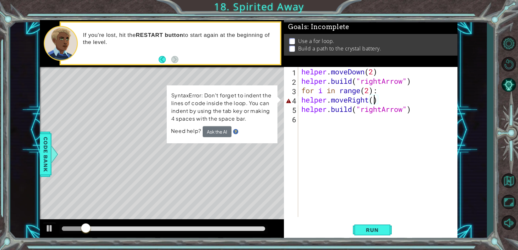
scroll to position [0, 3]
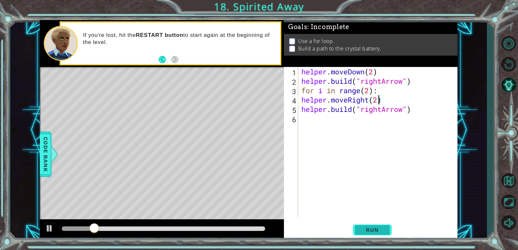
type textarea "helper.moveRight(2)"
click at [384, 232] on span "Run" at bounding box center [372, 230] width 26 height 6
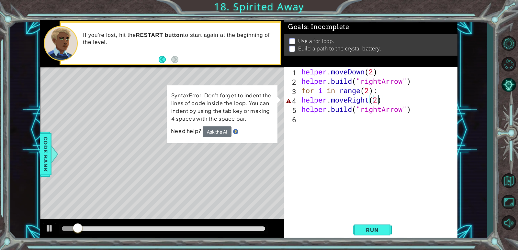
click at [319, 179] on div "helper . moveDown ( 2 ) helper . build ( "rightArrow" ) for i in range ( 2 ) : …" at bounding box center [379, 151] width 159 height 169
drag, startPoint x: 391, startPoint y: 100, endPoint x: 298, endPoint y: 101, distance: 92.9
click at [298, 101] on div "1 2 3 4 5 6 helper . moveDown ( 2 ) helper . build ( "rightArrow" ) for i in ra…" at bounding box center [370, 142] width 172 height 150
type textarea "helper.moveRight(2)"
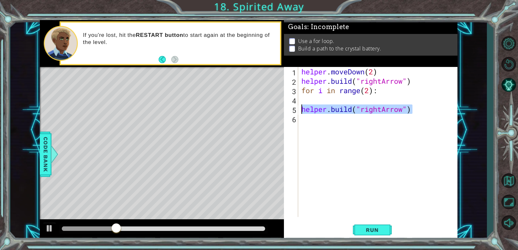
drag, startPoint x: 419, startPoint y: 113, endPoint x: 292, endPoint y: 114, distance: 126.6
click at [292, 114] on div "1 2 3 4 5 6 helper . moveDown ( 2 ) helper . build ( "rightArrow" ) for i in ra…" at bounding box center [370, 142] width 172 height 150
type textarea "[DOMAIN_NAME]("rightArrow")"
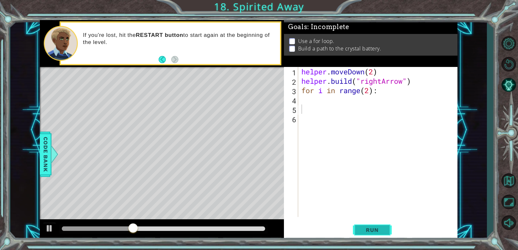
click at [378, 225] on button "Run" at bounding box center [372, 230] width 39 height 17
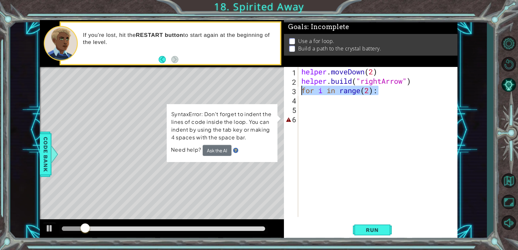
drag, startPoint x: 384, startPoint y: 91, endPoint x: 300, endPoint y: 90, distance: 84.5
click at [300, 90] on div "helper . moveDown ( 2 ) helper . build ( "rightArrow" ) for i in range ( 2 ) :" at bounding box center [377, 142] width 155 height 150
type textarea "for i in range(2):"
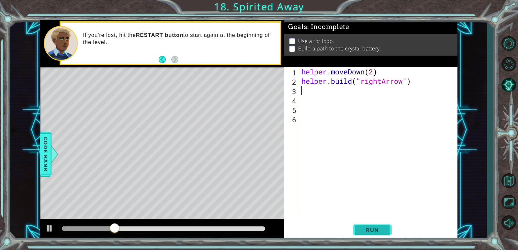
click at [369, 225] on button "Run" at bounding box center [372, 230] width 39 height 17
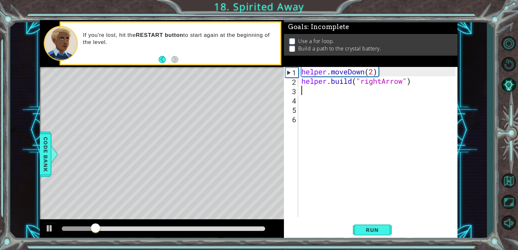
click at [306, 95] on div "helper . moveDown ( 2 ) helper . build ( "rightArrow" )" at bounding box center [379, 151] width 159 height 169
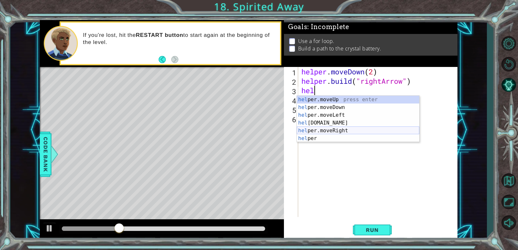
click at [336, 129] on div "hel per.moveUp press enter hel per.moveDown press enter hel per.moveLeft press …" at bounding box center [358, 127] width 122 height 62
type textarea "helper.moveRight(1)"
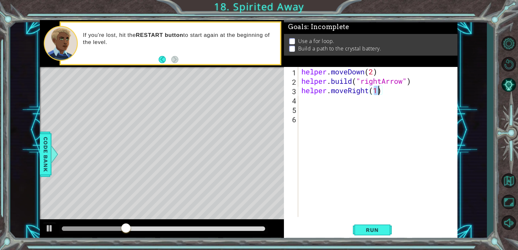
click at [327, 101] on div "helper . moveDown ( 2 ) helper . build ( "rightArrow" ) helper . moveRight ( 1 )" at bounding box center [379, 151] width 159 height 169
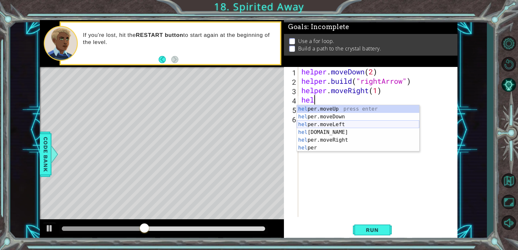
click at [330, 128] on div "hel per.moveUp press enter hel per.moveDown press enter hel per.moveLeft press …" at bounding box center [358, 136] width 122 height 62
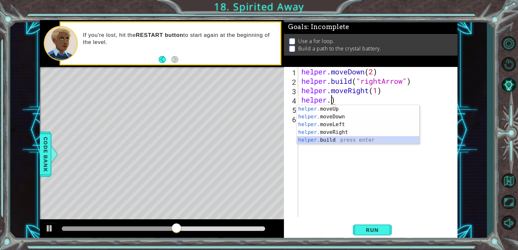
click at [329, 138] on div "helper. moveUp press enter helper. moveDown press enter helper. moveLeft press …" at bounding box center [358, 132] width 122 height 54
type textarea "[DOMAIN_NAME]("rightArrow")"
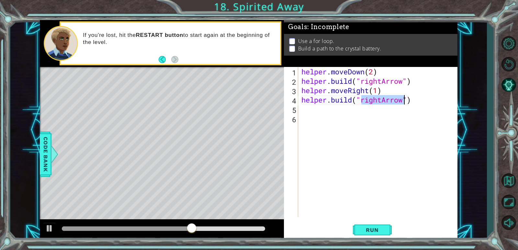
click at [311, 113] on div "helper . moveDown ( 2 ) helper . build ( "rightArrow" ) helper . moveRight ( 1 …" at bounding box center [379, 151] width 159 height 169
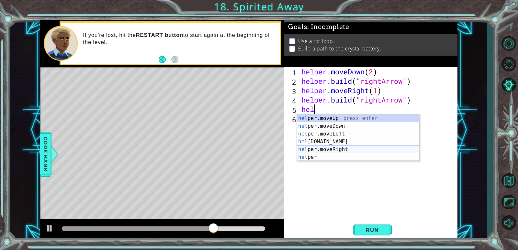
click at [325, 149] on div "hel per.moveUp press enter hel per.moveDown press enter hel per.moveLeft press …" at bounding box center [358, 146] width 122 height 62
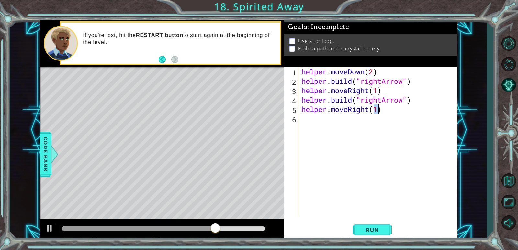
type textarea "helper.moveRight(1)"
click at [300, 120] on div "helper . moveDown ( 2 ) helper . build ( "rightArrow" ) helper . moveRight ( 1 …" at bounding box center [379, 151] width 159 height 169
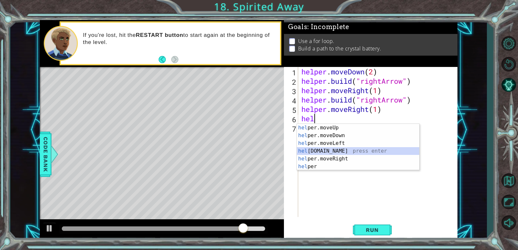
click at [334, 149] on div "hel per.moveUp press enter hel per.moveDown press enter hel per.moveLeft press …" at bounding box center [358, 155] width 122 height 62
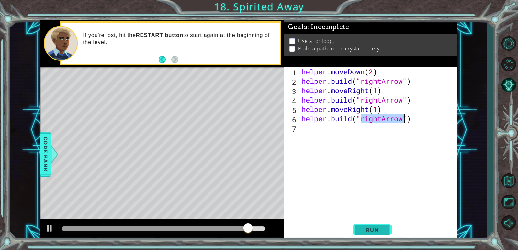
click at [375, 230] on span "Run" at bounding box center [372, 230] width 26 height 6
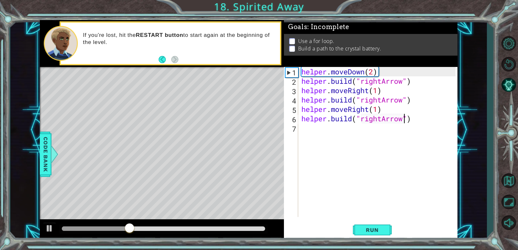
click at [381, 120] on div "helper . moveDown ( 2 ) helper . build ( "rightArrow" ) helper . moveRight ( 1 …" at bounding box center [379, 151] width 159 height 169
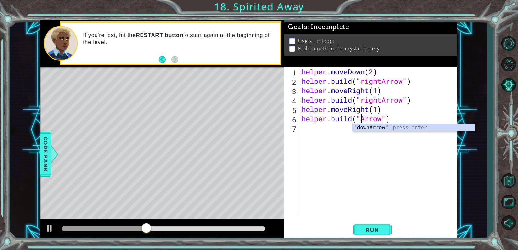
scroll to position [0, 3]
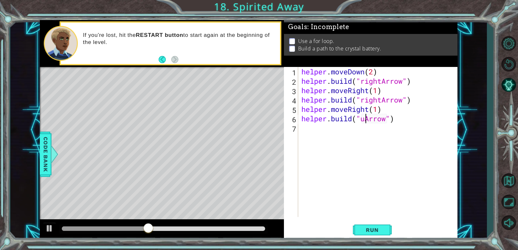
type textarea "[DOMAIN_NAME]("upArrow")"
click at [307, 132] on div "helper . moveDown ( 2 ) helper . build ( "rightArrow" ) helper . moveRight ( 1 …" at bounding box center [379, 151] width 159 height 169
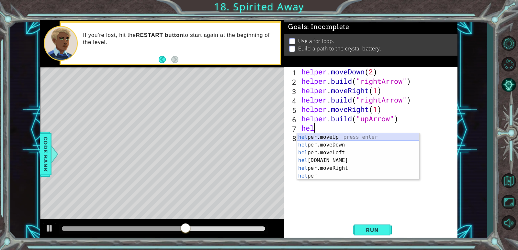
click at [335, 136] on div "hel per.moveUp press enter hel per.moveDown press enter hel per.moveLeft press …" at bounding box center [358, 164] width 122 height 62
type textarea "helper.moveUp(1)"
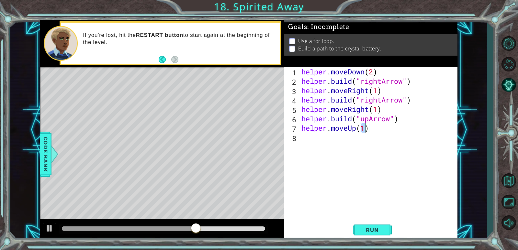
click at [307, 137] on div "helper . moveDown ( 2 ) helper . build ( "rightArrow" ) helper . moveRight ( 1 …" at bounding box center [379, 151] width 159 height 169
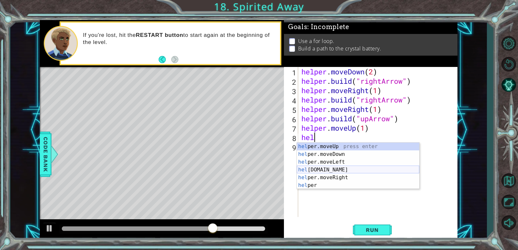
click at [328, 170] on div "hel per.moveUp press enter hel per.moveDown press enter hel per.moveLeft press …" at bounding box center [358, 174] width 122 height 62
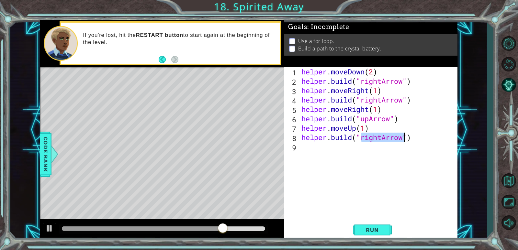
click at [382, 138] on div "helper . moveDown ( 2 ) helper . build ( "rightArrow" ) helper . moveRight ( 1 …" at bounding box center [377, 142] width 155 height 150
type textarea "[DOMAIN_NAME]("upArrow")"
click at [303, 148] on div "helper . moveDown ( 2 ) helper . build ( "rightArrow" ) helper . moveRight ( 1 …" at bounding box center [379, 151] width 159 height 169
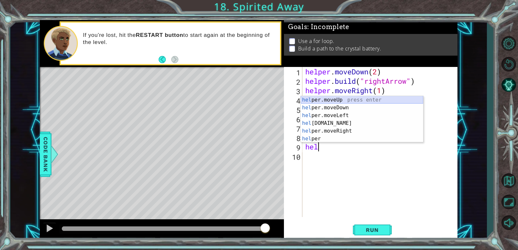
click at [347, 100] on div "hel per.moveUp press enter hel per.moveDown press enter hel per.moveLeft press …" at bounding box center [362, 127] width 122 height 62
type textarea "helper.moveUp(1)"
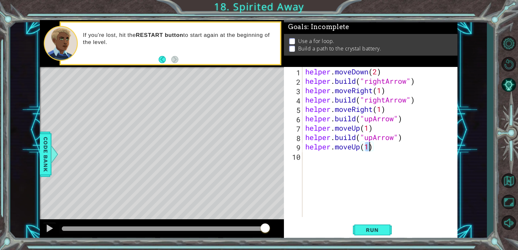
click at [314, 162] on div "helper . moveDown ( 2 ) helper . build ( "rightArrow" ) helper . moveRight ( 1 …" at bounding box center [381, 151] width 155 height 169
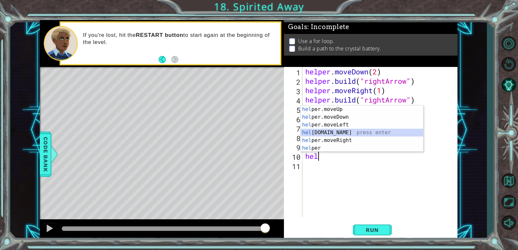
click at [337, 131] on div "hel per.moveUp press enter hel per.moveDown press enter hel per.moveLeft press …" at bounding box center [362, 137] width 122 height 62
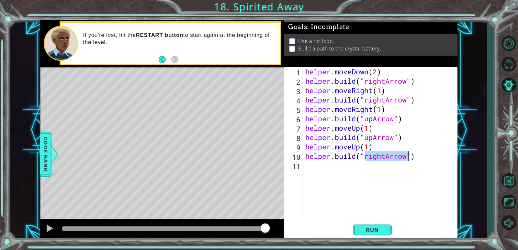
click at [385, 155] on div "helper . moveDown ( 2 ) helper . build ( "rightArrow" ) helper . moveRight ( 1 …" at bounding box center [379, 142] width 151 height 150
click at [386, 155] on div "helper . moveDown ( 2 ) helper . build ( "rightArrow" ) helper . moveRight ( 1 …" at bounding box center [379, 142] width 151 height 150
click at [378, 233] on span "Run" at bounding box center [372, 230] width 26 height 6
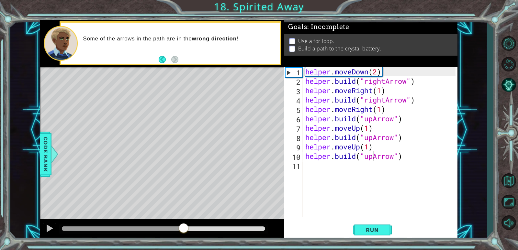
click at [184, 218] on div "methods helper moveUp() moveDown() moveLeft() moveRight() build(item) tools for…" at bounding box center [248, 130] width 417 height 220
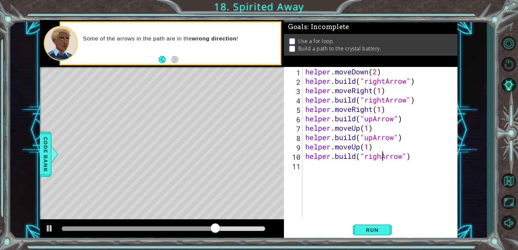
type textarea "[DOMAIN_NAME]("rightArrow")"
click at [312, 170] on div "helper . moveDown ( 2 ) helper . build ( "rightArrow" ) helper . moveRight ( 1 …" at bounding box center [381, 151] width 155 height 169
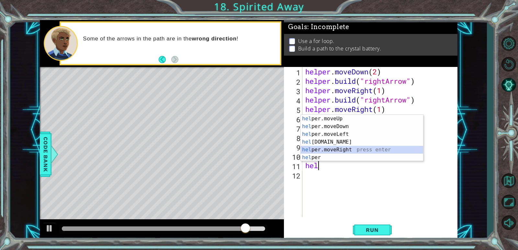
click at [336, 147] on div "hel per.moveUp press enter hel per.moveDown press enter hel per.moveLeft press …" at bounding box center [362, 146] width 122 height 62
type textarea "helper.moveRight(1)"
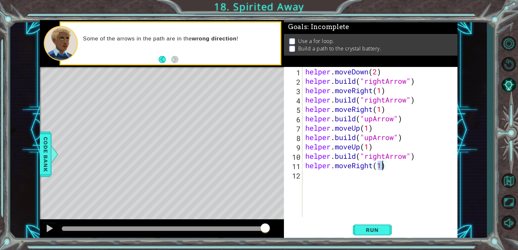
click at [315, 180] on div "helper . moveDown ( 2 ) helper . build ( "rightArrow" ) helper . moveRight ( 1 …" at bounding box center [381, 151] width 155 height 169
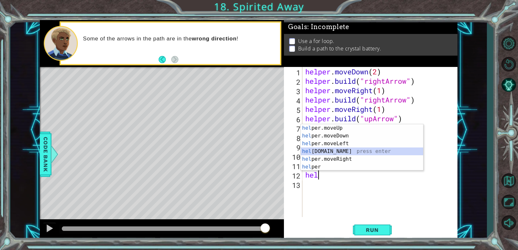
click at [339, 153] on div "hel per.moveUp press enter hel per.moveDown press enter hel per.moveLeft press …" at bounding box center [362, 155] width 122 height 62
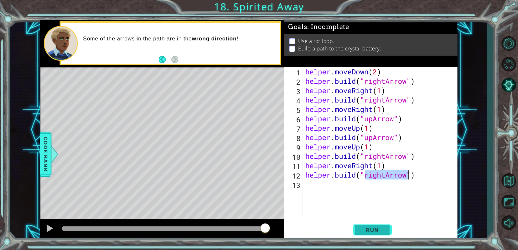
type textarea "[DOMAIN_NAME]("rightArrow")"
click at [374, 230] on span "Run" at bounding box center [372, 230] width 26 height 6
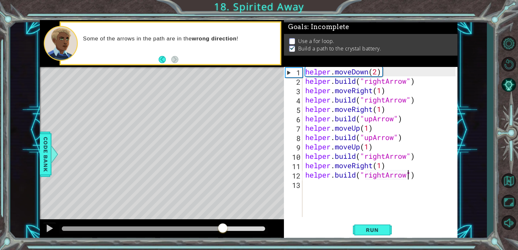
drag, startPoint x: 72, startPoint y: 227, endPoint x: 221, endPoint y: 221, distance: 149.3
click at [221, 221] on div at bounding box center [162, 229] width 244 height 21
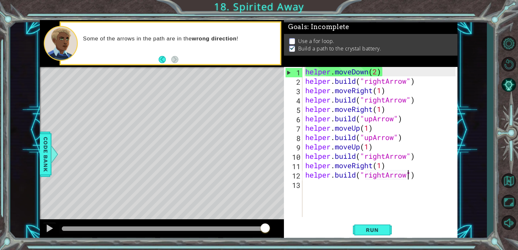
drag, startPoint x: 240, startPoint y: 226, endPoint x: 292, endPoint y: 220, distance: 52.8
click at [292, 220] on div "1 ההההההההההההההההההההההההההההההההההההההההההההההההההההההההההההההההההההההההההההה…" at bounding box center [248, 130] width 417 height 220
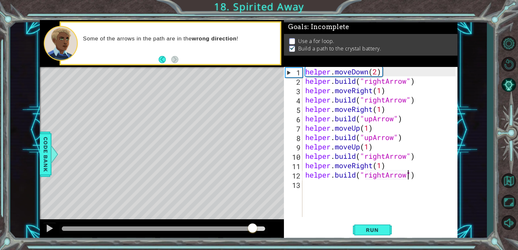
drag, startPoint x: 101, startPoint y: 227, endPoint x: 252, endPoint y: 233, distance: 151.6
click at [252, 233] on div at bounding box center [253, 229] width 12 height 12
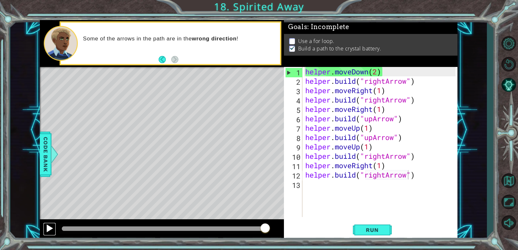
click at [47, 231] on div at bounding box center [49, 228] width 8 height 8
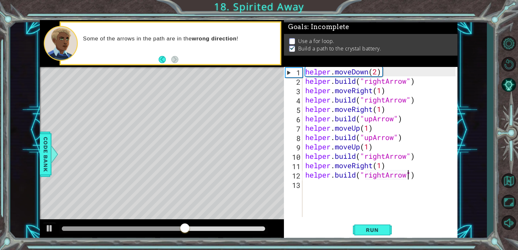
click at [310, 188] on div "helper . moveDown ( 2 ) helper . build ( "rightArrow" ) helper . moveRight ( 1 …" at bounding box center [381, 151] width 155 height 169
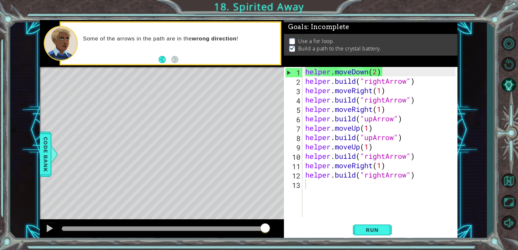
click at [292, 39] on p at bounding box center [292, 41] width 6 height 6
click at [50, 162] on div at bounding box center [54, 154] width 8 height 19
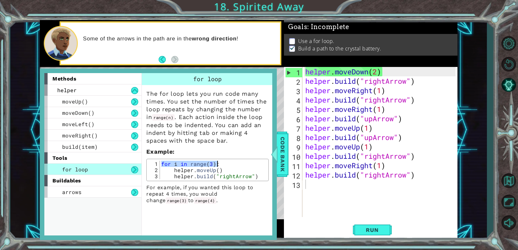
click at [164, 163] on div "for i in range ( 3 ) : helper . moveUp ( ) helper . build ( "rightArrow" )" at bounding box center [213, 170] width 107 height 18
click at [162, 163] on div "for i in range ( 3 ) : helper . moveUp ( ) helper . build ( "rightArrow" )" at bounding box center [213, 176] width 107 height 31
drag, startPoint x: 162, startPoint y: 163, endPoint x: 217, endPoint y: 162, distance: 54.4
click at [217, 162] on div "for i in range ( 3 ) : helper . moveUp ( ) helper . build ( "rightArrow" )" at bounding box center [213, 176] width 107 height 31
click at [284, 160] on span "Code Bank" at bounding box center [282, 154] width 10 height 39
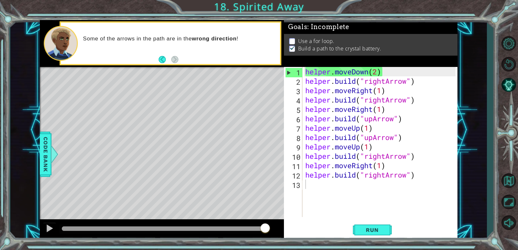
click at [306, 91] on div "helper . moveDown ( 2 ) helper . build ( "rightArrow" ) helper . moveRight ( 1 …" at bounding box center [381, 151] width 155 height 169
paste textarea "for i in range(3):"
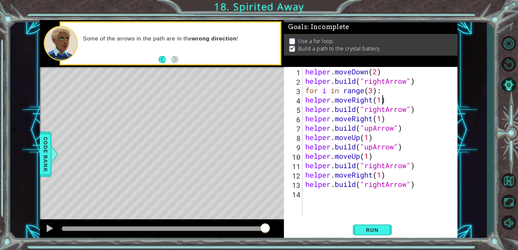
click at [382, 99] on div "helper . moveDown ( 2 ) helper . build ( "rightArrow" ) for i in range ( 3 ) : …" at bounding box center [381, 151] width 155 height 169
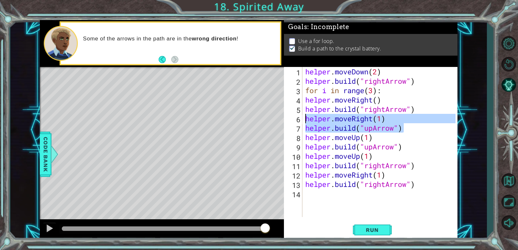
drag, startPoint x: 406, startPoint y: 128, endPoint x: 303, endPoint y: 116, distance: 104.0
click at [303, 116] on div "helper.moveRight() 1 2 3 4 5 6 7 8 9 10 11 12 13 14 helper . moveDown ( 2 ) hel…" at bounding box center [370, 142] width 172 height 150
type textarea "helper.moveRight(1) [DOMAIN_NAME]("upArrow")"
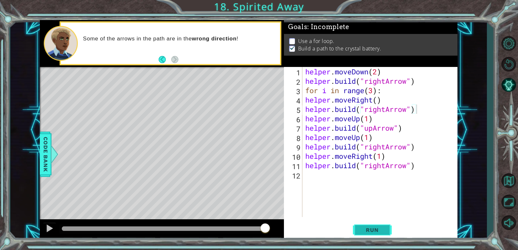
click at [372, 230] on span "Run" at bounding box center [372, 230] width 26 height 6
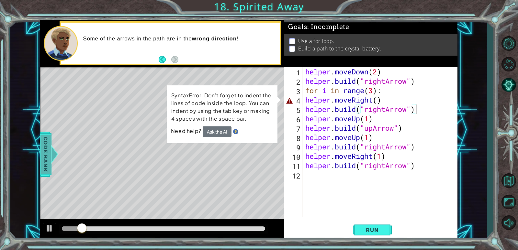
click at [49, 152] on span "Code Bank" at bounding box center [45, 154] width 10 height 39
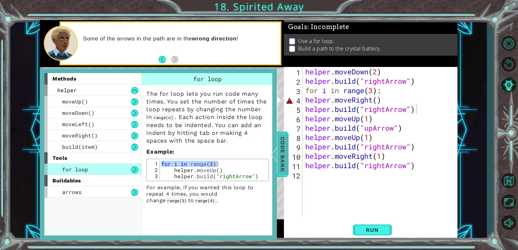
click at [283, 153] on span "Code Bank" at bounding box center [282, 154] width 10 height 39
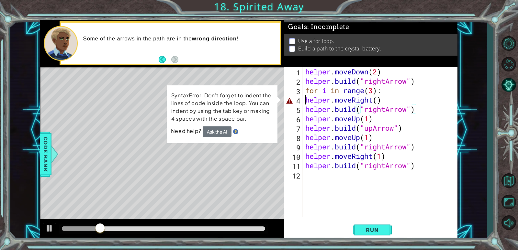
click at [305, 100] on div "helper . moveDown ( 2 ) helper . build ( "rightArrow" ) for i in range ( 3 ) : …" at bounding box center [381, 151] width 155 height 169
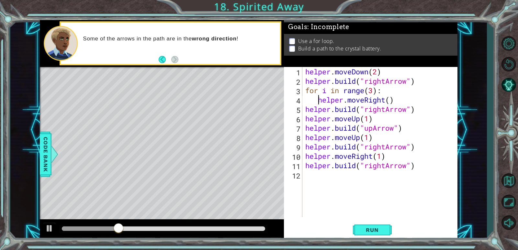
click at [305, 107] on div "helper . moveDown ( 2 ) helper . build ( "rightArrow" ) for i in range ( 3 ) : …" at bounding box center [381, 151] width 155 height 169
click at [375, 231] on span "Run" at bounding box center [372, 230] width 26 height 6
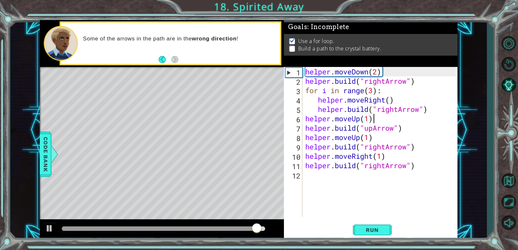
click at [374, 122] on div "helper . moveDown ( 2 ) helper . build ( "rightArrow" ) for i in range ( 3 ) : …" at bounding box center [381, 151] width 155 height 169
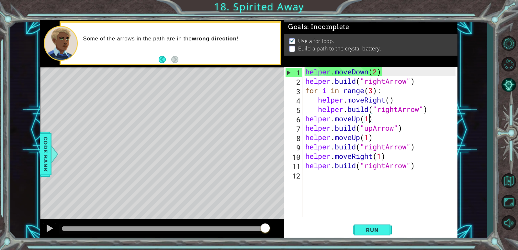
click at [370, 120] on div "helper . moveDown ( 2 ) helper . build ( "rightArrow" ) for i in range ( 3 ) : …" at bounding box center [381, 151] width 155 height 169
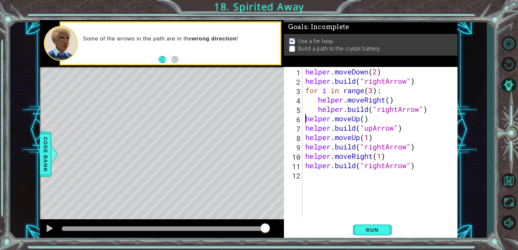
click at [306, 119] on div "helper . moveDown ( 2 ) helper . build ( "rightArrow" ) for i in range ( 3 ) : …" at bounding box center [381, 151] width 155 height 169
paste textarea "for i in range(3):"
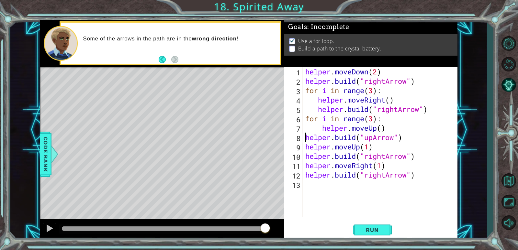
click at [306, 139] on div "helper . moveDown ( 2 ) helper . build ( "rightArrow" ) for i in range ( 3 ) : …" at bounding box center [381, 151] width 155 height 169
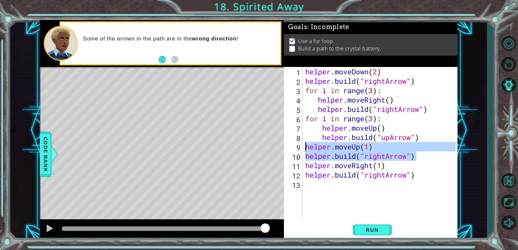
drag, startPoint x: 423, startPoint y: 159, endPoint x: 304, endPoint y: 150, distance: 118.8
click at [304, 150] on div "helper . moveDown ( 2 ) helper . build ( "rightArrow" ) for i in range ( 3 ) : …" at bounding box center [381, 151] width 155 height 169
type textarea "helper.moveUp(1) [DOMAIN_NAME]("rightArrow")"
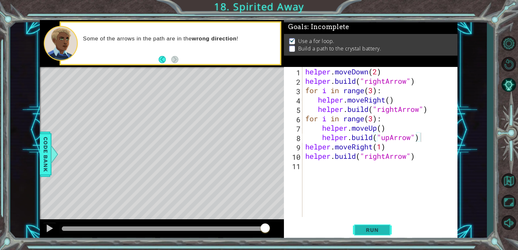
click at [378, 227] on span "Run" at bounding box center [372, 230] width 26 height 6
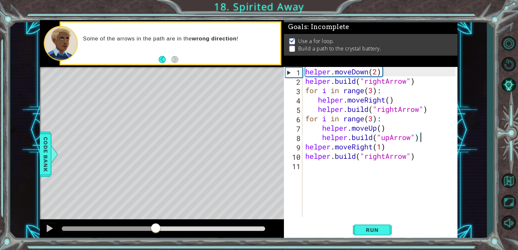
drag, startPoint x: 205, startPoint y: 226, endPoint x: 156, endPoint y: 228, distance: 48.9
click at [156, 228] on div at bounding box center [156, 229] width 12 height 12
drag, startPoint x: 156, startPoint y: 228, endPoint x: 143, endPoint y: 225, distance: 13.6
click at [143, 225] on div at bounding box center [143, 229] width 12 height 12
drag, startPoint x: 183, startPoint y: 229, endPoint x: 121, endPoint y: 225, distance: 62.3
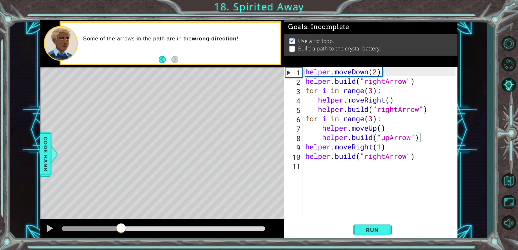
click at [121, 225] on div at bounding box center [121, 229] width 12 height 12
click at [372, 118] on div "helper . moveDown ( 2 ) helper . build ( "rightArrow" ) for i in range ( 3 ) : …" at bounding box center [381, 151] width 155 height 169
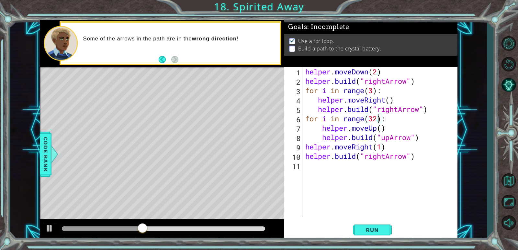
scroll to position [0, 3]
click at [374, 120] on div "helper . moveDown ( 2 ) helper . build ( "rightArrow" ) for i in range ( 3 ) : …" at bounding box center [381, 151] width 155 height 169
click at [378, 229] on span "Run" at bounding box center [372, 230] width 26 height 6
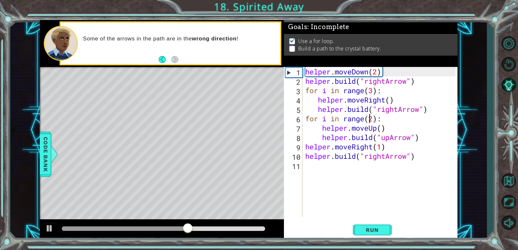
click at [374, 88] on div "helper . moveDown ( 2 ) helper . build ( "rightArrow" ) for i in range ( 3 ) : …" at bounding box center [381, 151] width 155 height 169
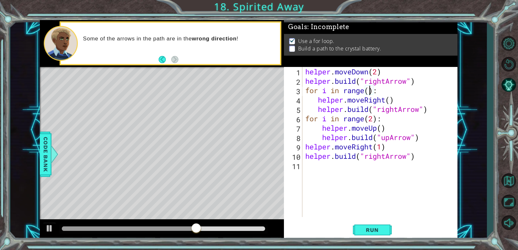
scroll to position [0, 3]
click at [373, 116] on div "helper . moveDown ( 2 ) helper . build ( "rightArrow" ) for i in range ( 2 ) : …" at bounding box center [381, 151] width 155 height 169
click at [379, 234] on button "Run" at bounding box center [372, 230] width 39 height 17
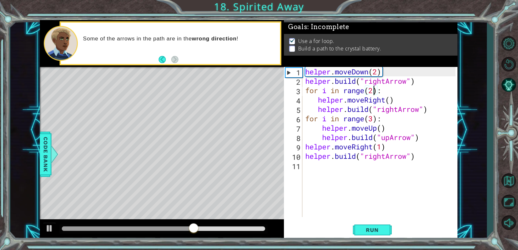
click at [374, 90] on div "helper . moveDown ( 2 ) helper . build ( "rightArrow" ) for i in range ( 2 ) : …" at bounding box center [381, 151] width 155 height 169
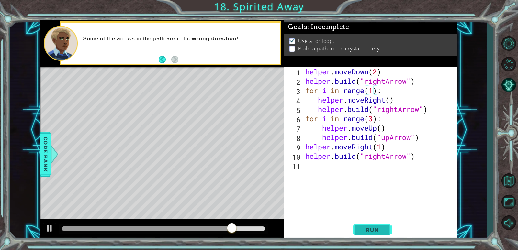
type textarea "for i in range(1):"
click at [374, 230] on span "Run" at bounding box center [372, 230] width 26 height 6
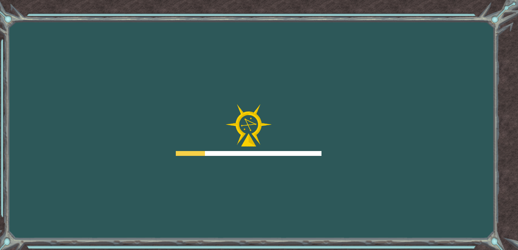
click at [151, 230] on div "Goals Error loading from server. Try refreshing the page. You'll need to join a…" at bounding box center [259, 125] width 518 height 250
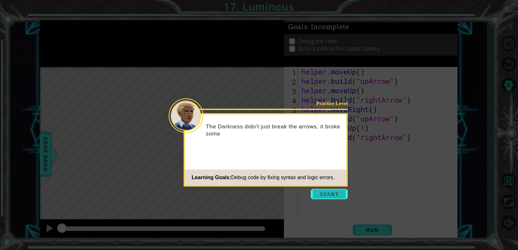
click at [326, 195] on button "Start" at bounding box center [329, 194] width 37 height 10
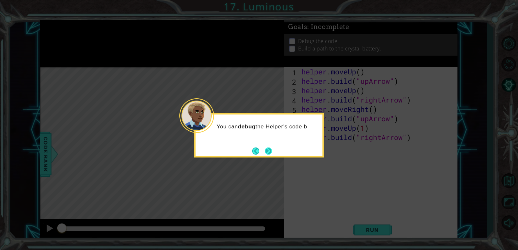
click at [270, 150] on button "Next" at bounding box center [268, 150] width 7 height 7
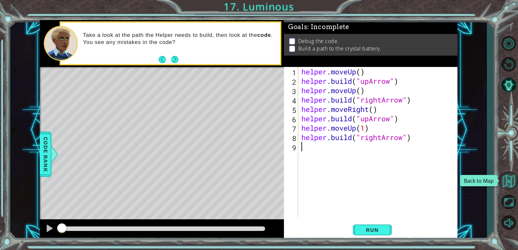
click at [505, 177] on button "Back to Map" at bounding box center [508, 181] width 19 height 19
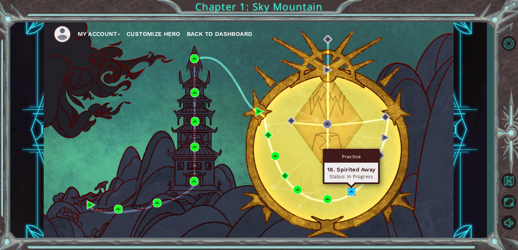
click at [352, 192] on img at bounding box center [351, 191] width 9 height 9
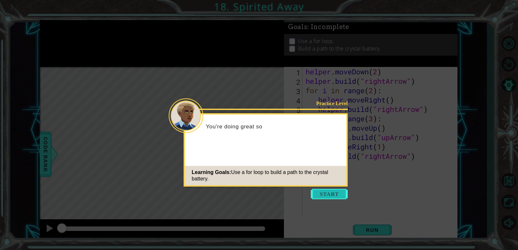
click at [335, 195] on button "Start" at bounding box center [329, 194] width 37 height 10
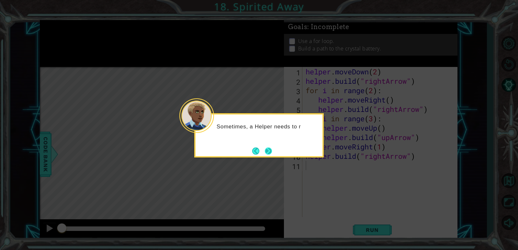
click at [271, 150] on button "Next" at bounding box center [268, 151] width 8 height 8
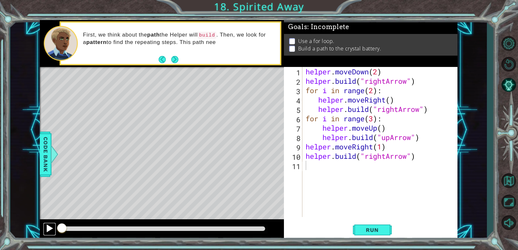
click at [52, 227] on div at bounding box center [49, 228] width 8 height 8
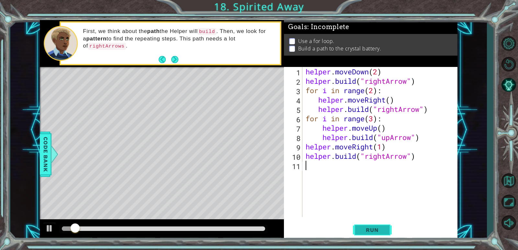
click at [374, 227] on span "Run" at bounding box center [372, 230] width 26 height 6
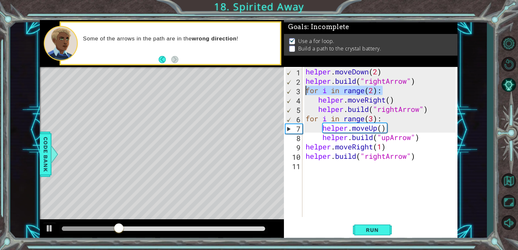
drag, startPoint x: 389, startPoint y: 92, endPoint x: 307, endPoint y: 92, distance: 81.9
click at [307, 92] on div "helper . moveDown ( 2 ) helper . build ( "rightArrow" ) for i in range ( 2 ) : …" at bounding box center [381, 151] width 154 height 169
type textarea "for i in range(2):"
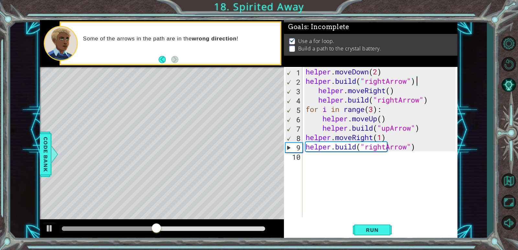
click at [318, 89] on div "helper . moveDown ( 2 ) helper . build ( "rightArrow" ) helper . moveRight ( ) …" at bounding box center [381, 151] width 154 height 169
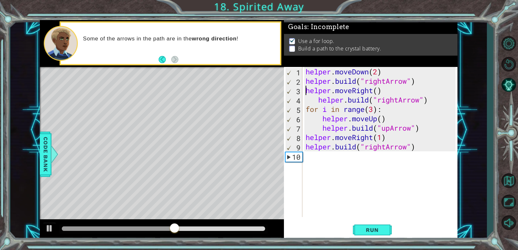
click at [319, 102] on div "helper . moveDown ( 2 ) helper . build ( "rightArrow" ) helper . moveRight ( ) …" at bounding box center [381, 151] width 154 height 169
click at [379, 92] on div "helper . moveDown ( 2 ) helper . build ( "rightArrow" ) helper . moveRight ( ) …" at bounding box center [381, 151] width 154 height 169
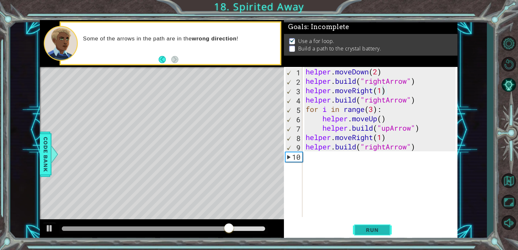
click at [375, 229] on span "Run" at bounding box center [372, 230] width 26 height 6
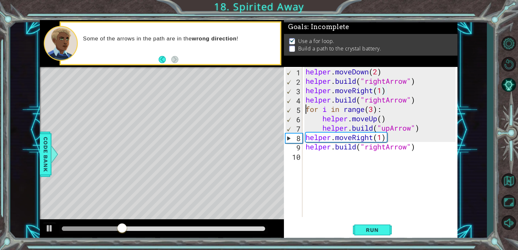
click at [306, 111] on div "helper . moveDown ( 2 ) helper . build ( "rightArrow" ) helper . moveRight ( 1 …" at bounding box center [381, 151] width 154 height 169
type textarea "for i in range(3):"
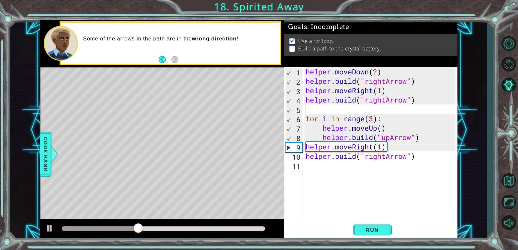
click at [306, 110] on div "helper . moveDown ( 2 ) helper . build ( "rightArrow" ) helper . moveRight ( 1 …" at bounding box center [381, 151] width 154 height 169
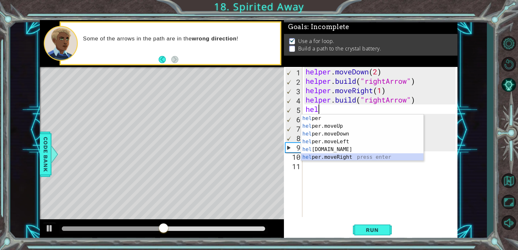
click at [326, 157] on div "hel per press enter hel per.moveUp press enter [GEOGRAPHIC_DATA] per.moveDown p…" at bounding box center [362, 146] width 122 height 62
type textarea "helper.moveRight(1)"
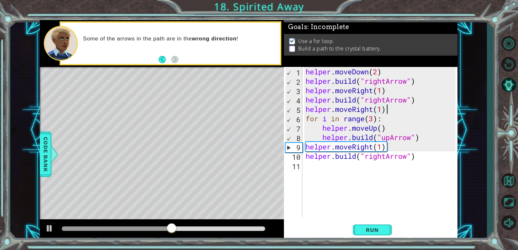
click at [387, 111] on div "helper . moveDown ( 2 ) helper . build ( "rightArrow" ) helper . moveRight ( 1 …" at bounding box center [381, 151] width 154 height 169
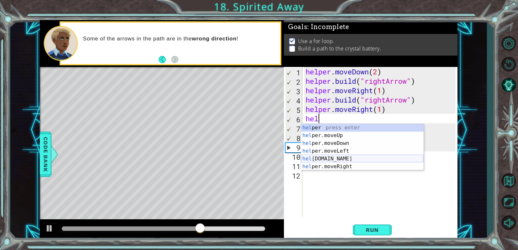
click at [320, 157] on div "hel per press enter hel per.moveUp press enter [GEOGRAPHIC_DATA] per.moveDown p…" at bounding box center [362, 155] width 122 height 62
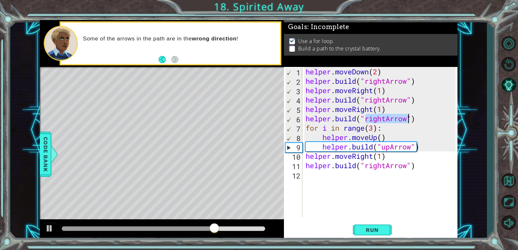
click at [387, 117] on div "helper . moveDown ( 2 ) helper . build ( "rightArrow" ) helper . moveRight ( 1 …" at bounding box center [379, 142] width 151 height 150
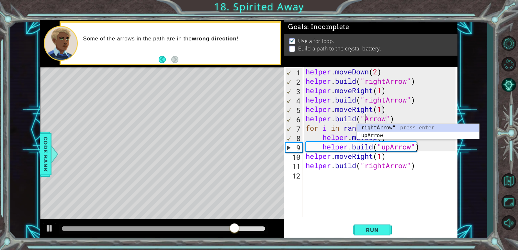
scroll to position [0, 3]
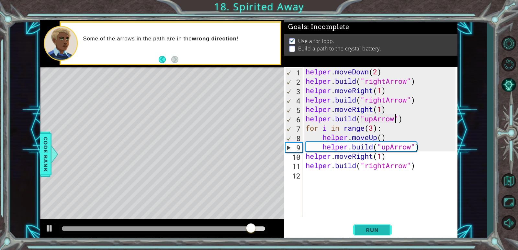
click at [371, 228] on span "Run" at bounding box center [372, 230] width 26 height 6
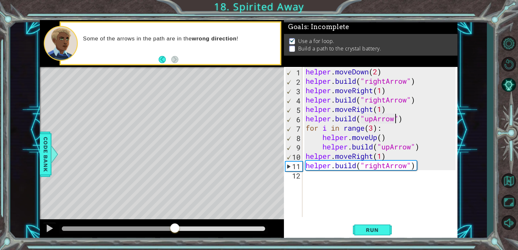
drag, startPoint x: 75, startPoint y: 225, endPoint x: 175, endPoint y: 230, distance: 100.5
click at [175, 230] on div at bounding box center [175, 229] width 12 height 12
click at [373, 131] on div "helper . moveDown ( 2 ) helper . build ( "rightArrow" ) helper . moveRight ( 1 …" at bounding box center [381, 151] width 154 height 169
click at [380, 232] on span "Run" at bounding box center [372, 230] width 26 height 6
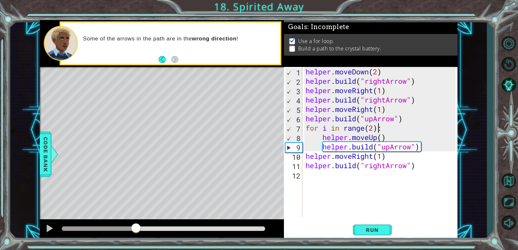
drag, startPoint x: 64, startPoint y: 228, endPoint x: 136, endPoint y: 225, distance: 72.2
click at [136, 227] on div at bounding box center [99, 229] width 74 height 5
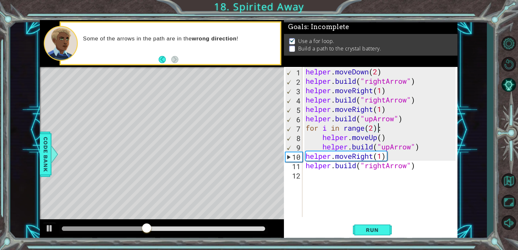
click at [375, 127] on div "helper . moveDown ( 2 ) helper . build ( "rightArrow" ) helper . moveRight ( 1 …" at bounding box center [381, 151] width 154 height 169
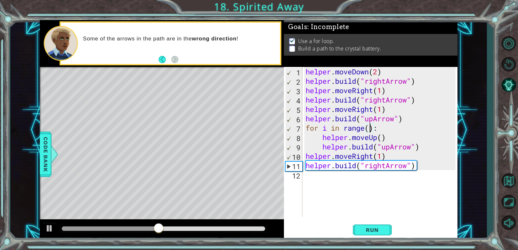
scroll to position [0, 3]
click at [374, 229] on span "Run" at bounding box center [372, 230] width 26 height 6
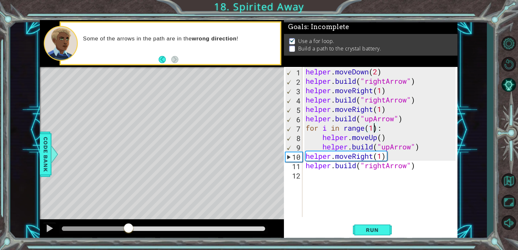
drag, startPoint x: 72, startPoint y: 228, endPoint x: 128, endPoint y: 220, distance: 57.5
click at [128, 220] on div at bounding box center [162, 229] width 244 height 21
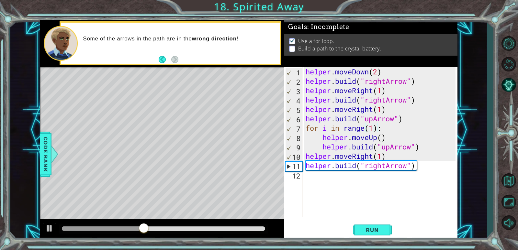
click at [381, 157] on div "helper . moveDown ( 2 ) helper . build ( "rightArrow" ) helper . moveRight ( 1 …" at bounding box center [381, 151] width 154 height 169
click at [373, 156] on div "helper . moveDown ( 2 ) helper . build ( "rightArrow" ) helper . moveRight ( 1 …" at bounding box center [381, 151] width 154 height 169
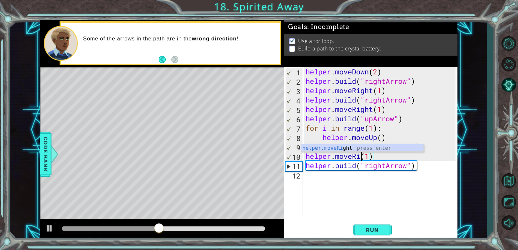
scroll to position [0, 2]
click at [333, 148] on div "helper.moveUp press enter" at bounding box center [362, 155] width 122 height 23
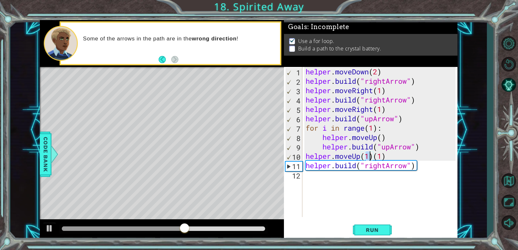
click at [392, 155] on div "helper . moveDown ( 2 ) helper . build ( "rightArrow" ) helper . moveRight ( 1 …" at bounding box center [381, 151] width 154 height 169
type textarea "helper.moveUp(1)"
click at [359, 228] on span "Run" at bounding box center [372, 230] width 26 height 6
drag, startPoint x: 69, startPoint y: 227, endPoint x: 175, endPoint y: 227, distance: 105.8
click at [175, 227] on div at bounding box center [175, 229] width 12 height 12
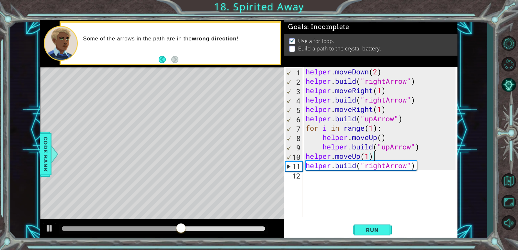
click at [324, 183] on div "helper . moveDown ( 2 ) helper . build ( "rightArrow" ) helper . moveRight ( 1 …" at bounding box center [381, 151] width 154 height 169
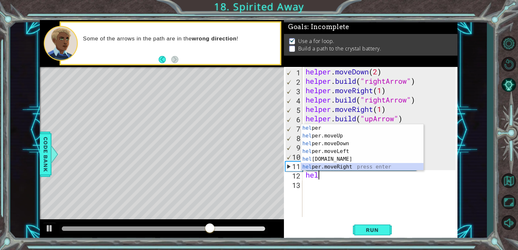
click at [340, 164] on div "hel per press enter hel per.moveUp press enter [GEOGRAPHIC_DATA] per.moveDown p…" at bounding box center [362, 155] width 122 height 62
type textarea "helper.moveRight(1)"
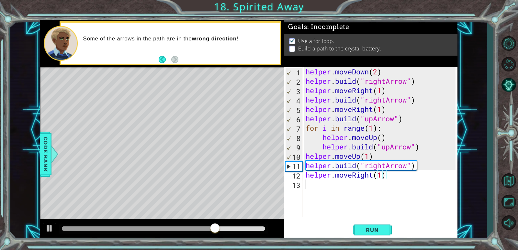
click at [316, 185] on div "helper . moveDown ( 2 ) helper . build ( "rightArrow" ) helper . moveRight ( 1 …" at bounding box center [381, 151] width 154 height 169
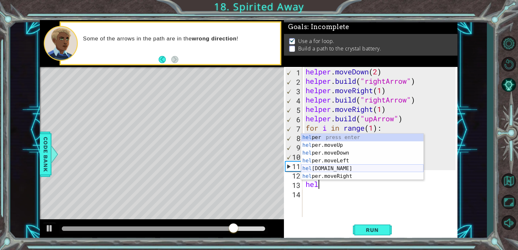
click at [337, 167] on div "hel per press enter hel per.moveUp press enter [GEOGRAPHIC_DATA] per.moveDown p…" at bounding box center [362, 165] width 122 height 62
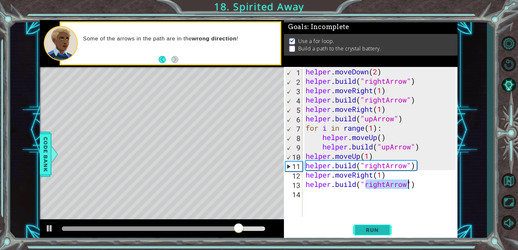
type textarea "[DOMAIN_NAME]("rightArrow")"
click at [366, 228] on span "Run" at bounding box center [372, 230] width 26 height 6
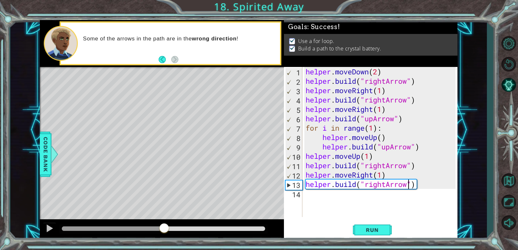
drag, startPoint x: 74, startPoint y: 229, endPoint x: 164, endPoint y: 226, distance: 90.4
click at [164, 226] on div at bounding box center [164, 229] width 12 height 12
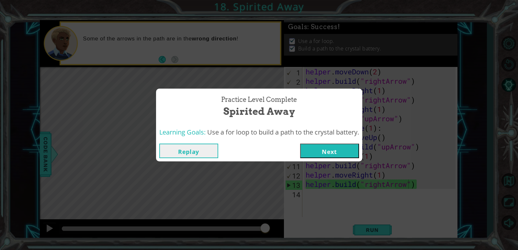
click at [326, 151] on button "Next" at bounding box center [329, 151] width 59 height 15
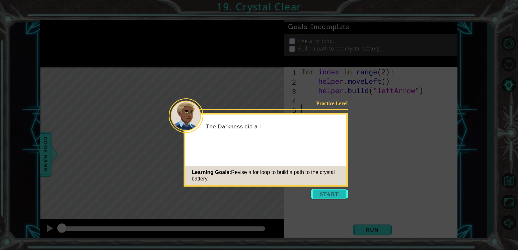
click at [338, 195] on button "Start" at bounding box center [329, 194] width 37 height 10
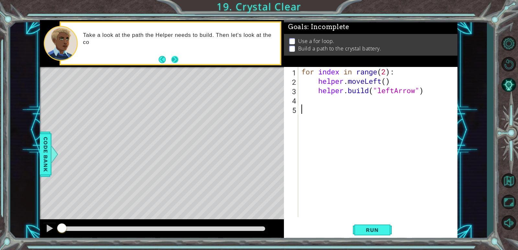
click at [175, 56] on button "Next" at bounding box center [174, 59] width 7 height 7
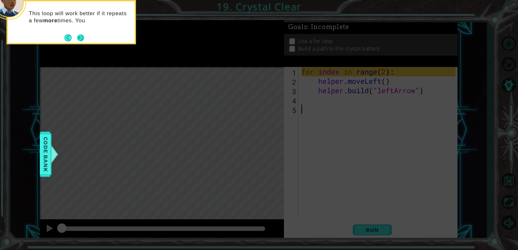
click at [83, 39] on button "Next" at bounding box center [80, 37] width 7 height 7
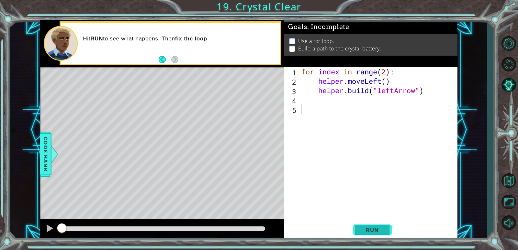
click at [366, 226] on button "Run" at bounding box center [372, 230] width 39 height 17
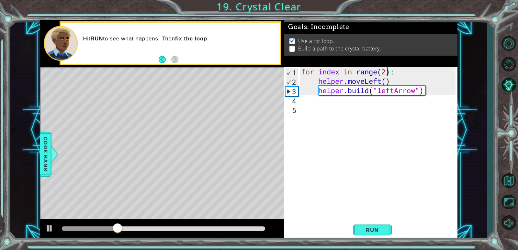
click at [387, 70] on div "for index in range ( 2 ) : helper . moveLeft ( ) helper . build ( "leftArrow" )" at bounding box center [379, 151] width 159 height 169
type textarea "for index in range(4):"
click at [383, 230] on span "Run" at bounding box center [372, 230] width 26 height 6
drag, startPoint x: 84, startPoint y: 229, endPoint x: 211, endPoint y: 220, distance: 128.2
click at [211, 220] on div at bounding box center [162, 229] width 244 height 21
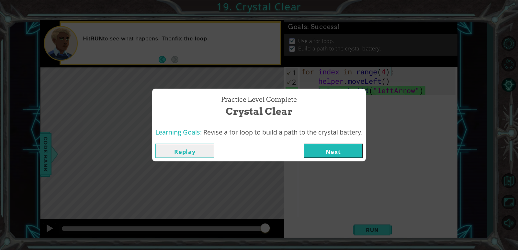
click at [333, 150] on button "Next" at bounding box center [333, 151] width 59 height 15
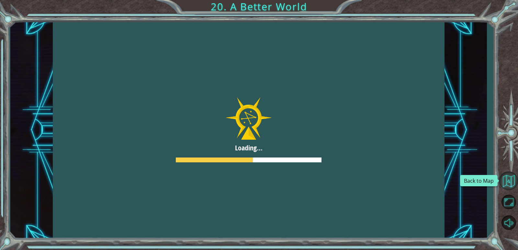
click at [507, 183] on button "Back to Map" at bounding box center [508, 181] width 19 height 19
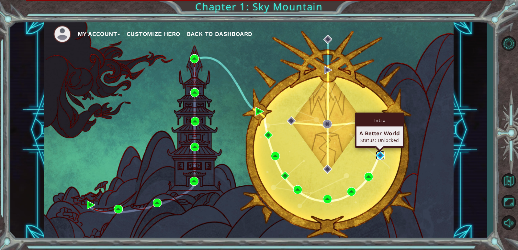
click at [379, 152] on img at bounding box center [380, 155] width 9 height 9
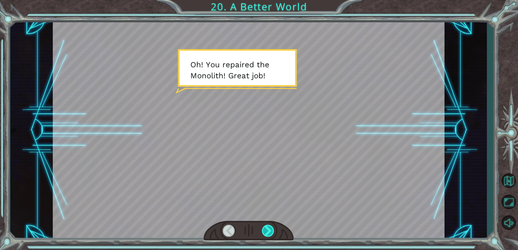
click at [269, 229] on div at bounding box center [268, 231] width 13 height 12
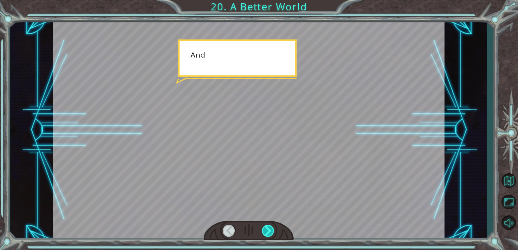
click at [269, 229] on div at bounding box center [268, 231] width 13 height 12
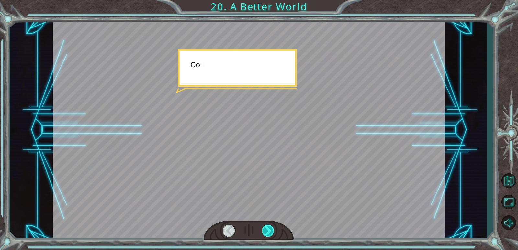
click at [268, 229] on div at bounding box center [268, 231] width 13 height 12
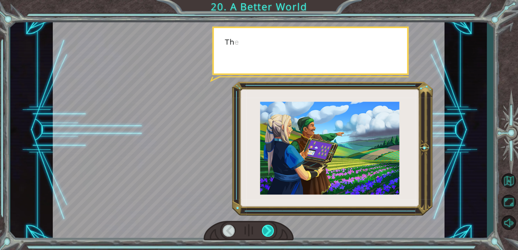
click at [268, 229] on div at bounding box center [268, 231] width 13 height 12
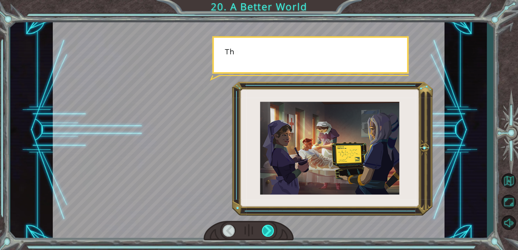
click at [268, 229] on div at bounding box center [268, 231] width 13 height 12
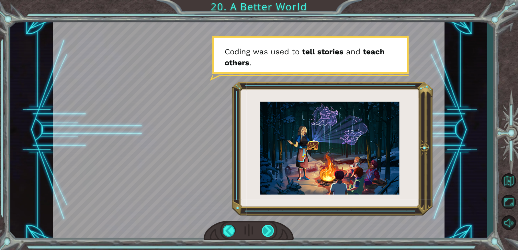
click at [269, 229] on div at bounding box center [268, 231] width 13 height 12
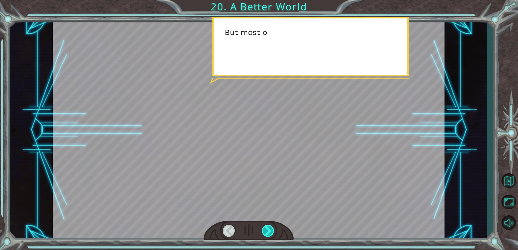
click at [269, 229] on div at bounding box center [268, 231] width 13 height 12
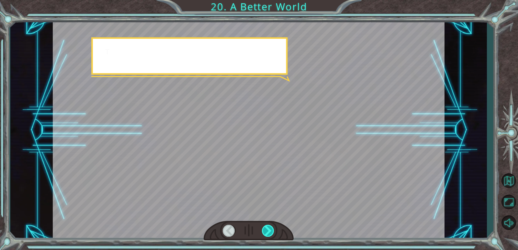
click at [269, 229] on div at bounding box center [268, 231] width 13 height 12
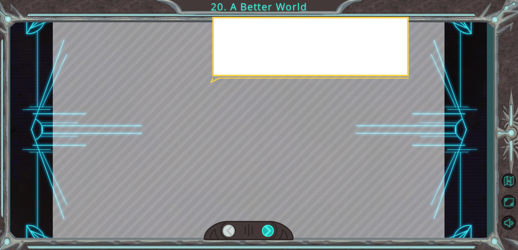
click at [269, 229] on div at bounding box center [268, 231] width 13 height 12
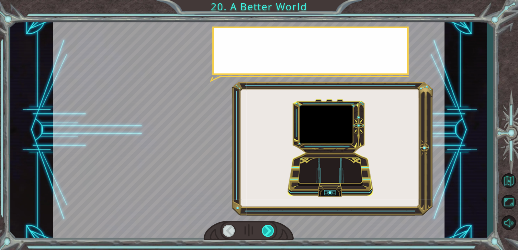
click at [269, 229] on div at bounding box center [268, 231] width 13 height 12
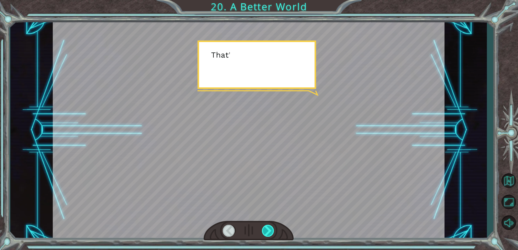
click at [269, 229] on div at bounding box center [268, 231] width 13 height 12
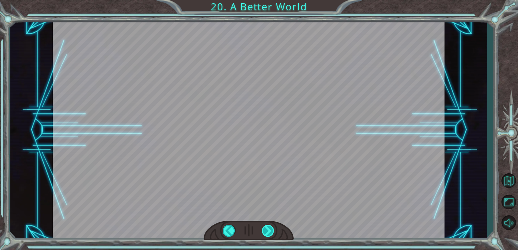
click at [269, 229] on div at bounding box center [268, 231] width 13 height 12
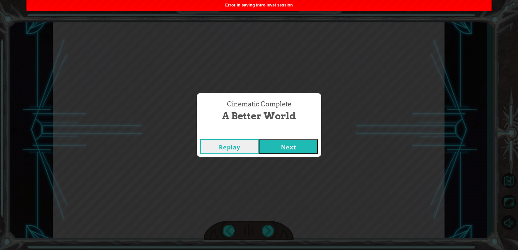
click at [301, 149] on button "Next" at bounding box center [288, 146] width 59 height 15
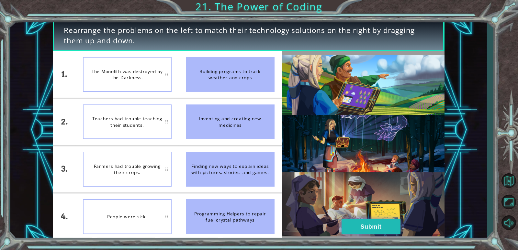
click at [370, 225] on button "Submit" at bounding box center [370, 226] width 59 height 15
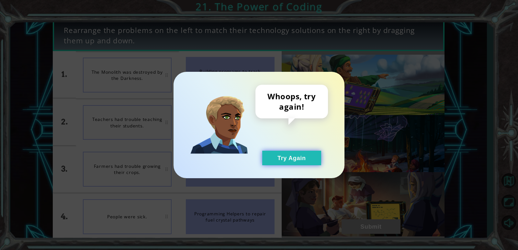
click at [297, 157] on button "Try Again" at bounding box center [291, 158] width 59 height 15
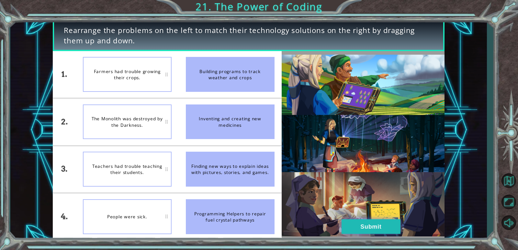
click at [365, 225] on button "Submit" at bounding box center [370, 226] width 59 height 15
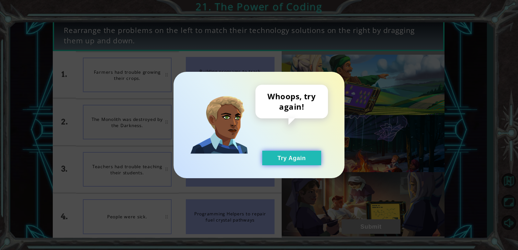
click at [307, 161] on button "Try Again" at bounding box center [291, 158] width 59 height 15
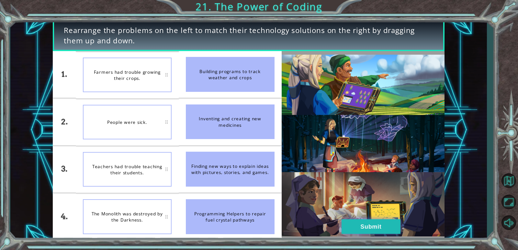
click at [378, 226] on button "Submit" at bounding box center [370, 226] width 59 height 15
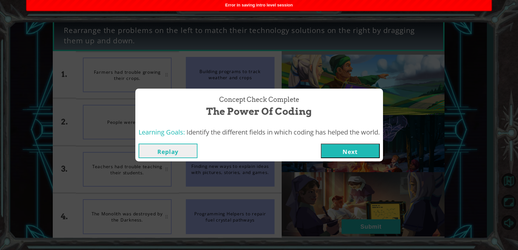
click at [350, 154] on button "Next" at bounding box center [350, 151] width 59 height 15
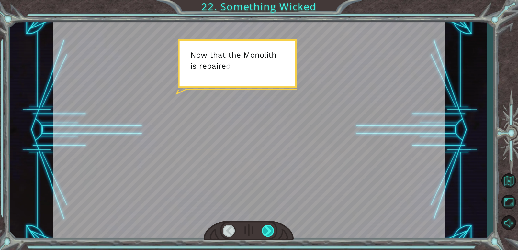
click at [269, 232] on div at bounding box center [268, 231] width 13 height 12
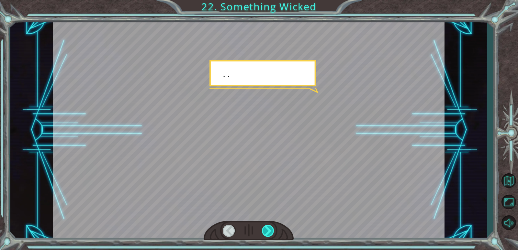
click at [269, 232] on div at bounding box center [268, 231] width 13 height 12
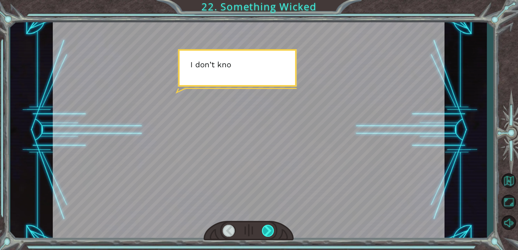
click at [269, 232] on div at bounding box center [268, 231] width 13 height 12
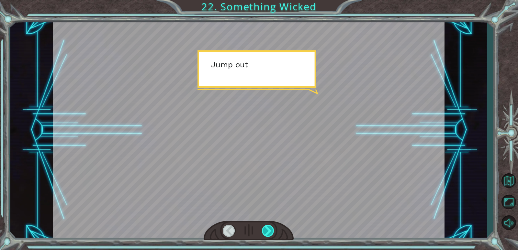
click at [269, 232] on div at bounding box center [268, 231] width 13 height 12
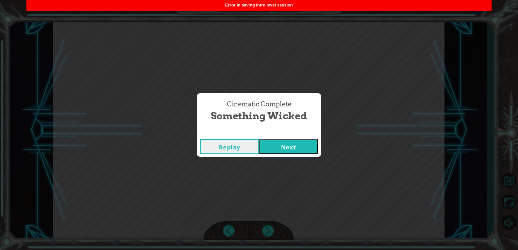
click at [298, 148] on button "Next" at bounding box center [288, 146] width 59 height 15
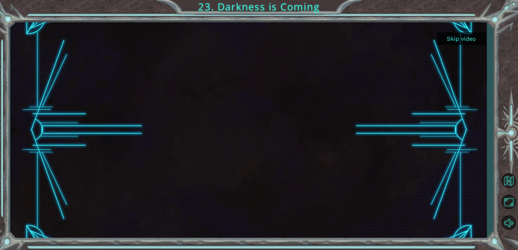
click at [468, 35] on button "Skip video" at bounding box center [461, 38] width 49 height 13
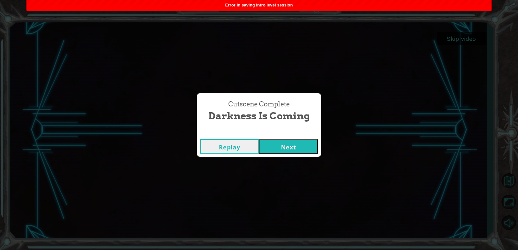
click at [282, 148] on button "Next" at bounding box center [288, 146] width 59 height 15
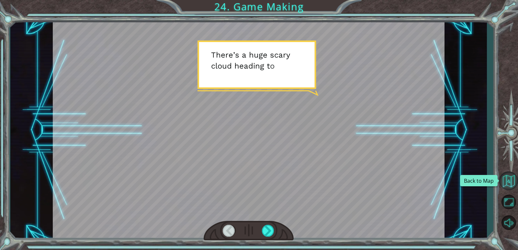
click at [508, 180] on button "Back to Map" at bounding box center [508, 181] width 19 height 19
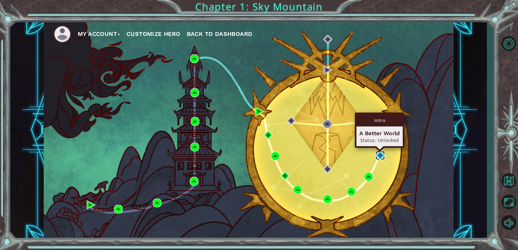
click at [381, 156] on img at bounding box center [380, 155] width 9 height 9
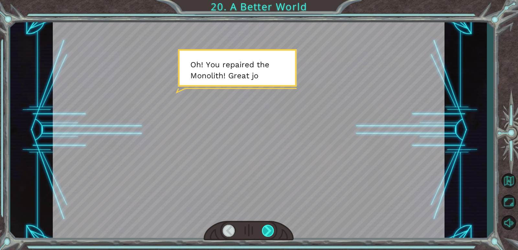
click at [273, 233] on div at bounding box center [268, 231] width 13 height 12
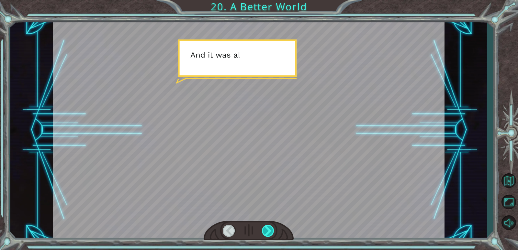
click at [272, 233] on div at bounding box center [268, 231] width 13 height 12
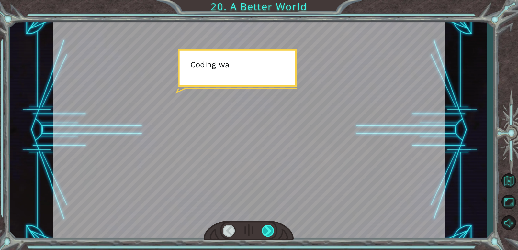
click at [272, 233] on div at bounding box center [268, 231] width 13 height 12
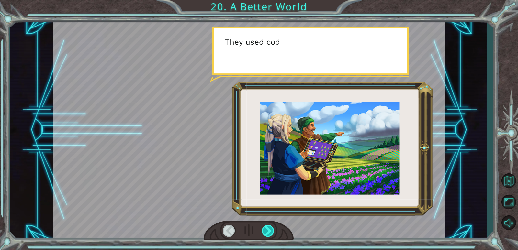
click at [272, 233] on div at bounding box center [268, 231] width 13 height 12
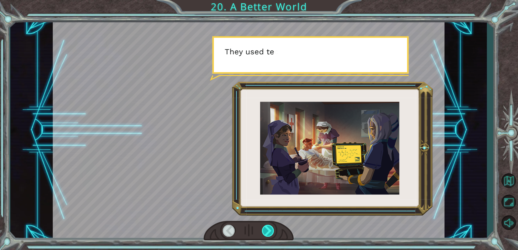
click at [272, 233] on div at bounding box center [268, 231] width 13 height 12
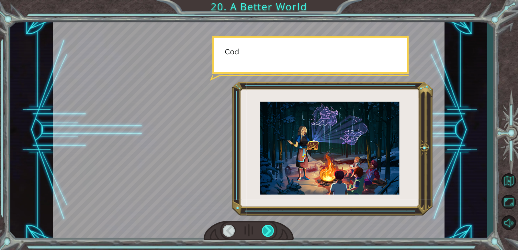
click at [272, 233] on div at bounding box center [268, 231] width 13 height 12
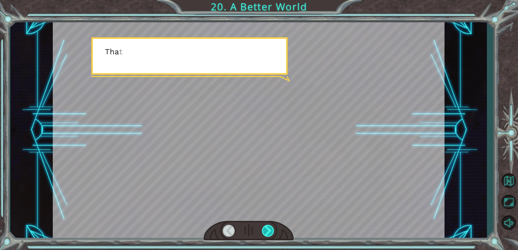
click at [272, 233] on div at bounding box center [268, 231] width 13 height 12
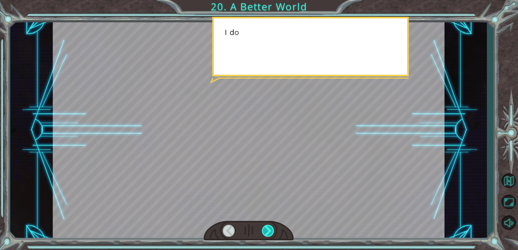
click at [272, 233] on div at bounding box center [268, 231] width 13 height 12
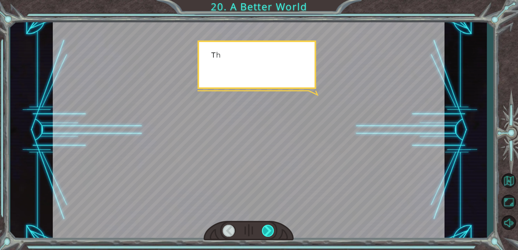
click at [271, 233] on div at bounding box center [268, 231] width 13 height 12
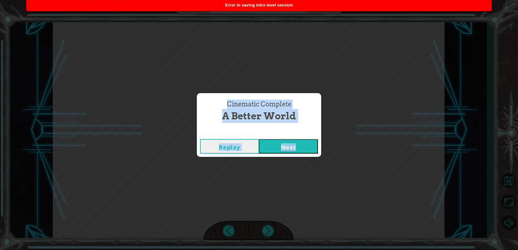
click at [239, 149] on button "Replay" at bounding box center [229, 146] width 59 height 15
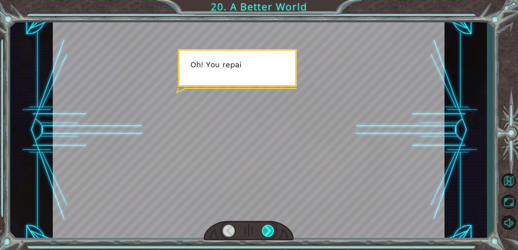
click at [268, 228] on div at bounding box center [268, 231] width 13 height 12
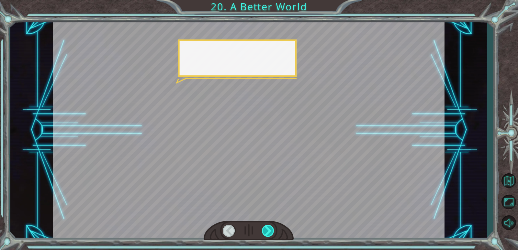
click at [268, 228] on div at bounding box center [268, 231] width 13 height 12
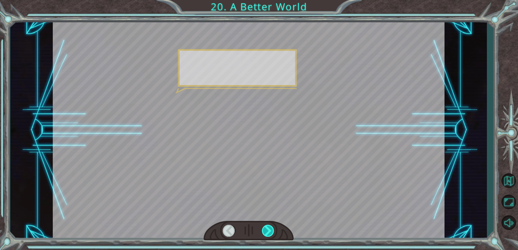
click at [267, 229] on div at bounding box center [268, 231] width 13 height 12
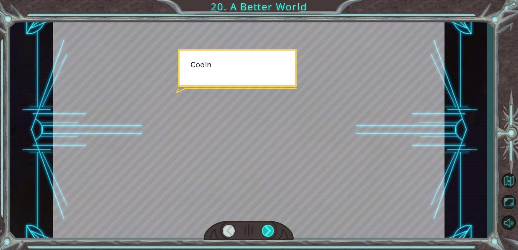
click at [267, 229] on div at bounding box center [268, 231] width 13 height 12
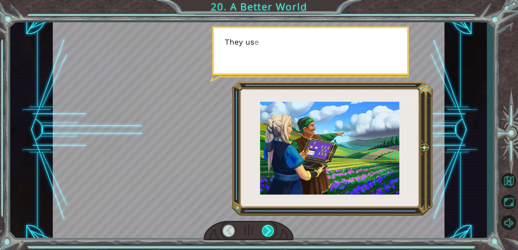
click at [267, 229] on div at bounding box center [268, 231] width 13 height 12
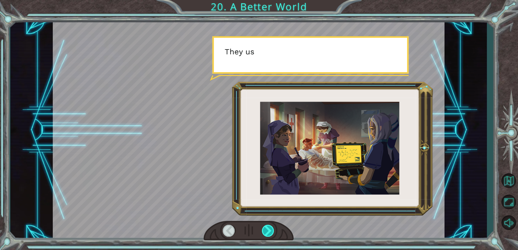
click at [267, 229] on div at bounding box center [268, 231] width 13 height 12
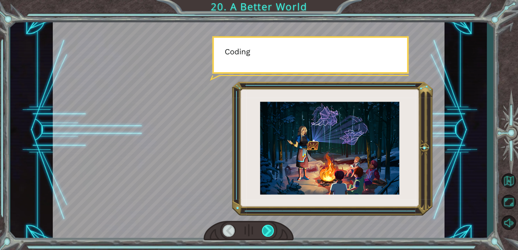
click at [267, 229] on div at bounding box center [268, 231] width 13 height 12
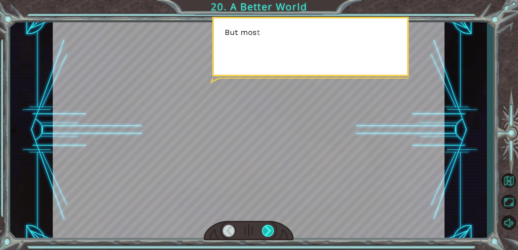
click at [267, 229] on div at bounding box center [268, 231] width 13 height 12
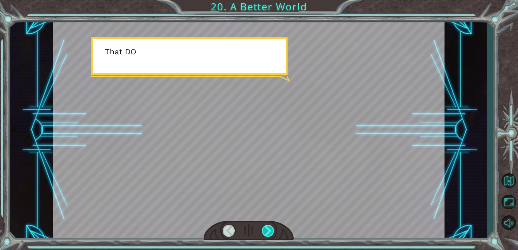
click at [267, 229] on div at bounding box center [268, 231] width 13 height 12
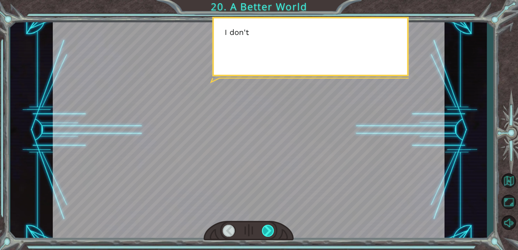
click at [267, 229] on div at bounding box center [268, 231] width 13 height 12
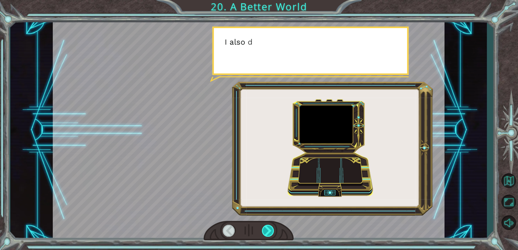
click at [267, 229] on div at bounding box center [268, 231] width 13 height 12
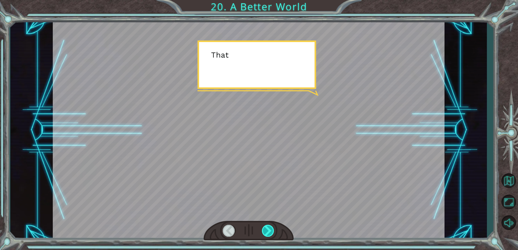
click at [267, 229] on div at bounding box center [268, 231] width 13 height 12
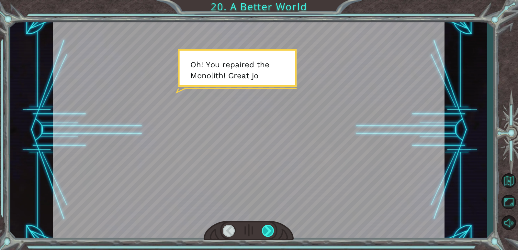
click at [273, 229] on div at bounding box center [268, 231] width 13 height 12
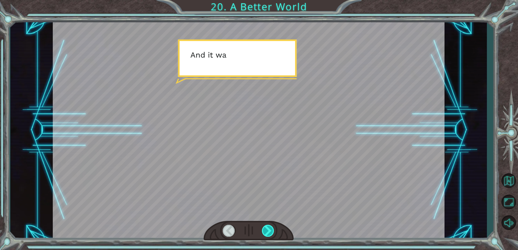
click at [272, 229] on div at bounding box center [268, 231] width 13 height 12
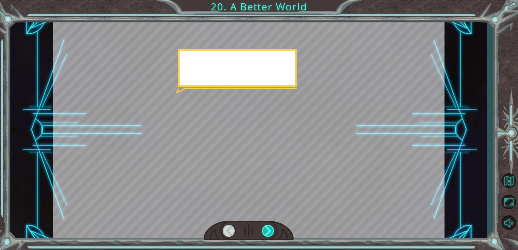
click at [272, 229] on div at bounding box center [268, 231] width 13 height 12
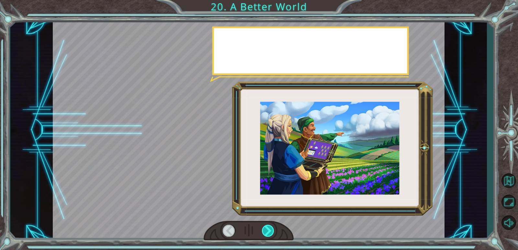
click at [272, 229] on div at bounding box center [268, 231] width 13 height 12
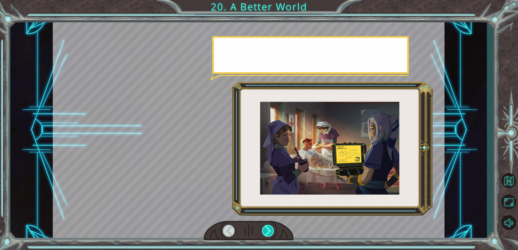
click at [272, 229] on div at bounding box center [268, 231] width 13 height 12
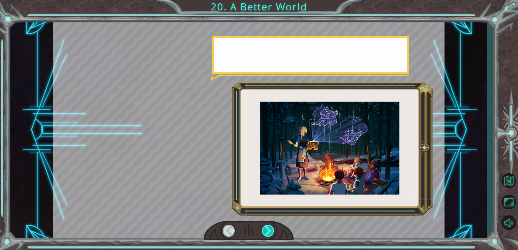
click at [272, 229] on div at bounding box center [268, 231] width 13 height 12
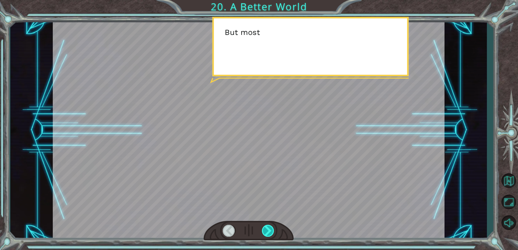
click at [272, 229] on div at bounding box center [268, 231] width 13 height 12
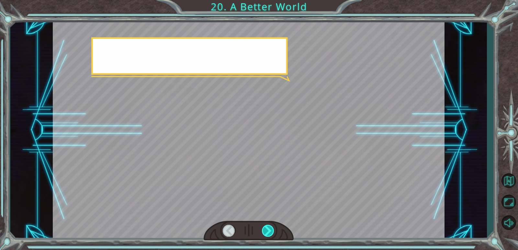
click at [272, 229] on div at bounding box center [268, 231] width 13 height 12
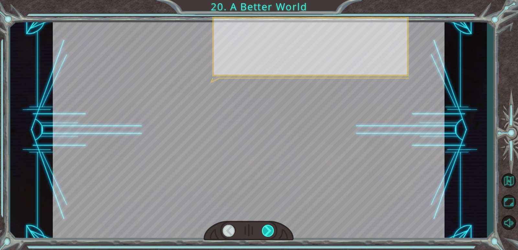
click at [272, 229] on div at bounding box center [268, 231] width 13 height 12
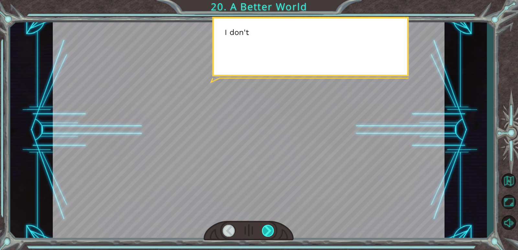
click at [272, 229] on div at bounding box center [268, 231] width 13 height 12
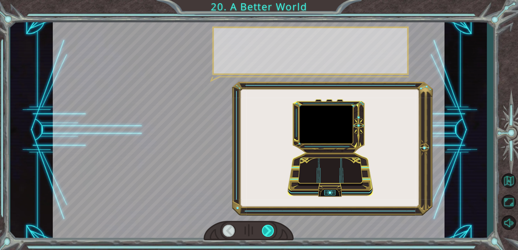
click at [272, 229] on div at bounding box center [268, 231] width 13 height 12
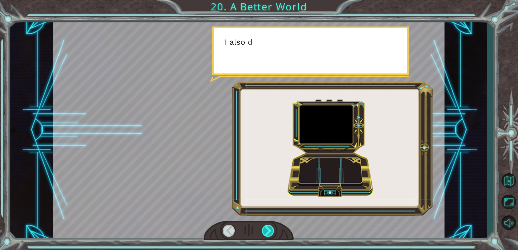
click at [272, 229] on div at bounding box center [268, 231] width 13 height 12
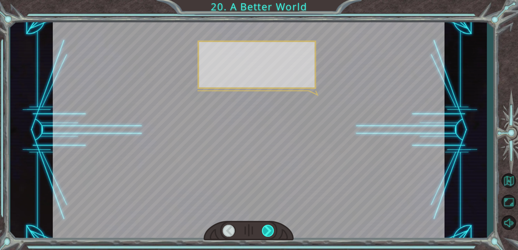
click at [272, 229] on div at bounding box center [268, 231] width 13 height 12
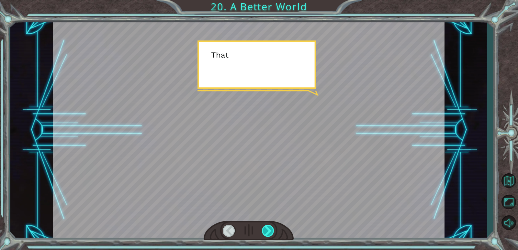
click at [272, 229] on div at bounding box center [268, 231] width 13 height 12
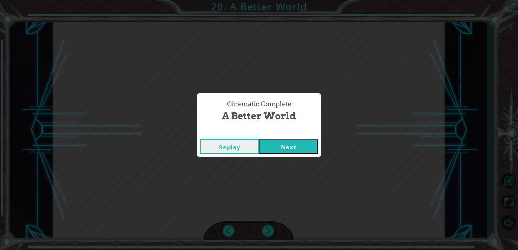
click at [277, 144] on button "Next" at bounding box center [288, 146] width 59 height 15
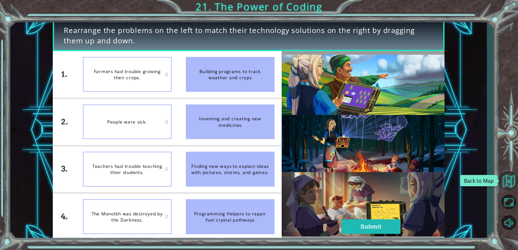
click at [504, 181] on button "Back to Map" at bounding box center [508, 181] width 19 height 19
